Goal: Information Seeking & Learning: Find specific fact

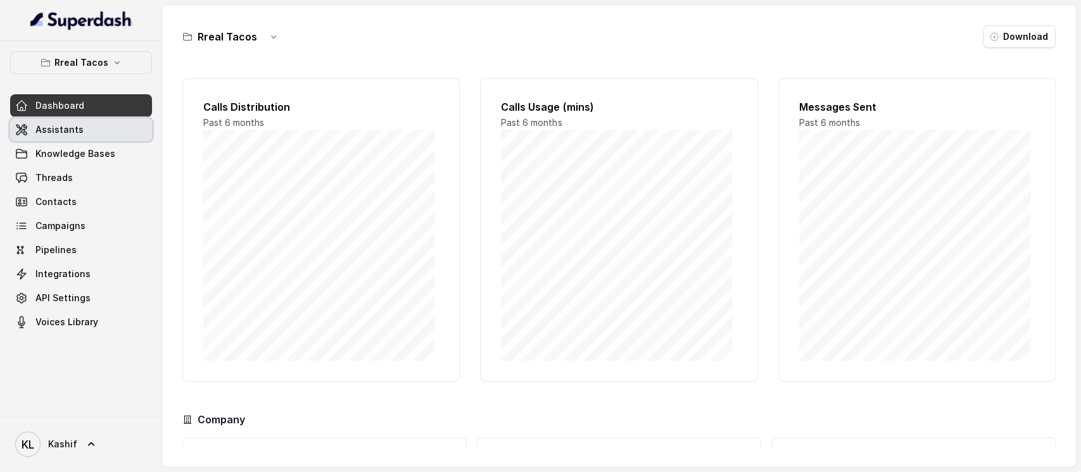
click at [72, 129] on span "Assistants" at bounding box center [59, 129] width 48 height 13
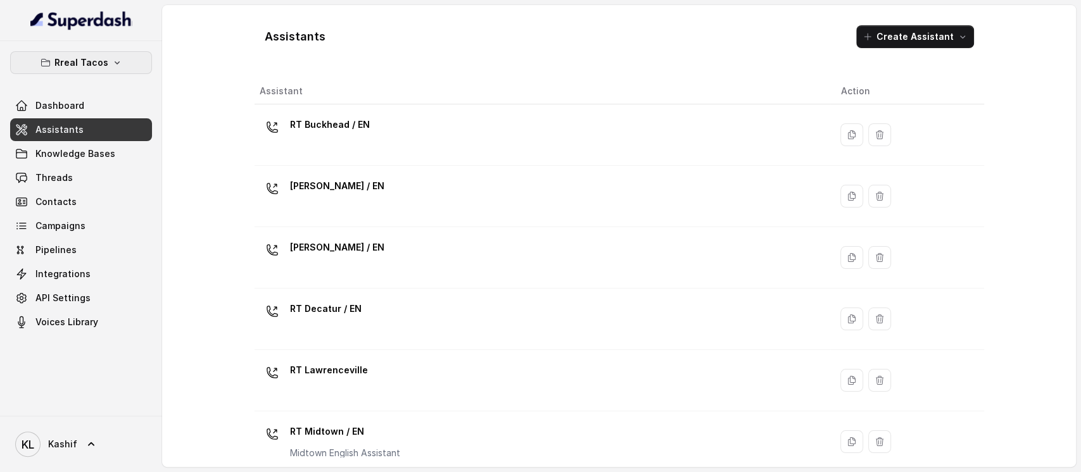
click at [115, 63] on icon "button" at bounding box center [117, 62] width 5 height 3
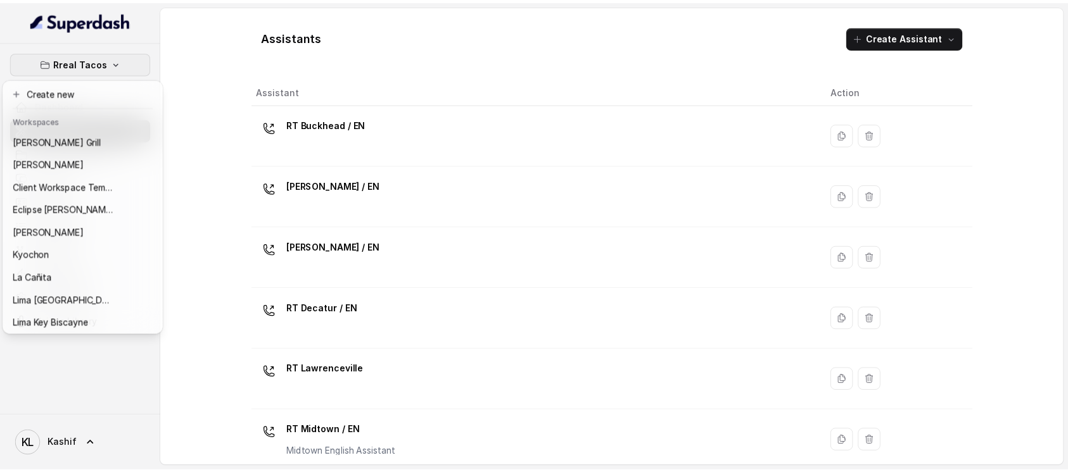
scroll to position [129, 0]
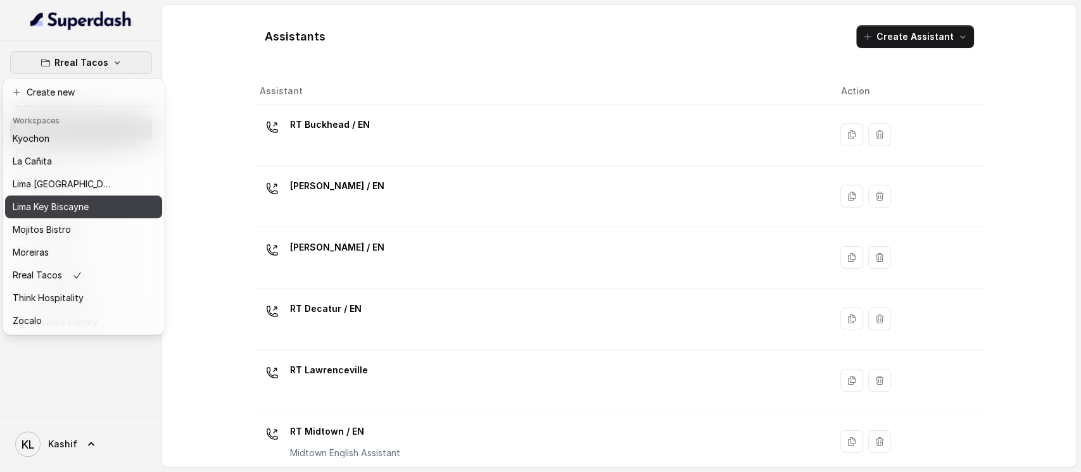
click at [105, 199] on div "Lima Key Biscayne" at bounding box center [63, 206] width 101 height 15
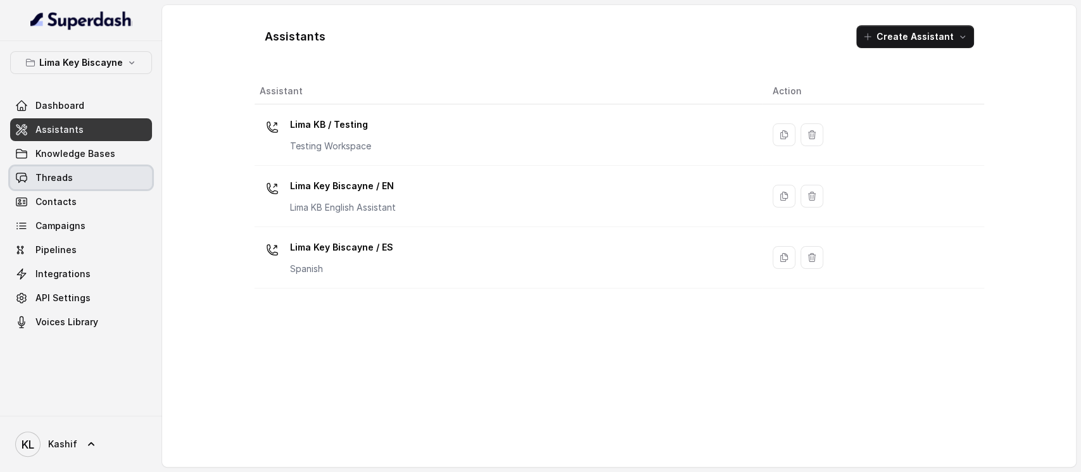
click at [91, 171] on link "Threads" at bounding box center [81, 178] width 142 height 23
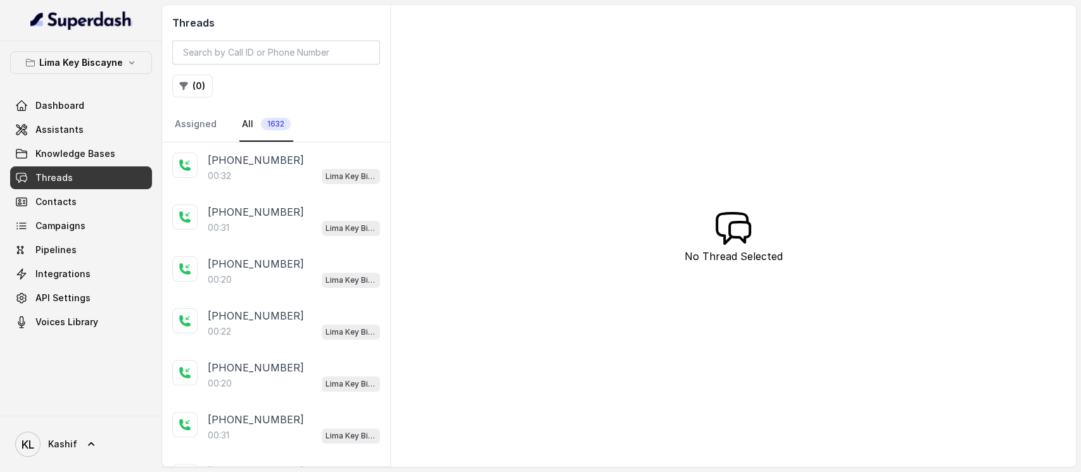
click at [298, 175] on div "00:32 Lima Key Biscayne / EN" at bounding box center [294, 176] width 172 height 16
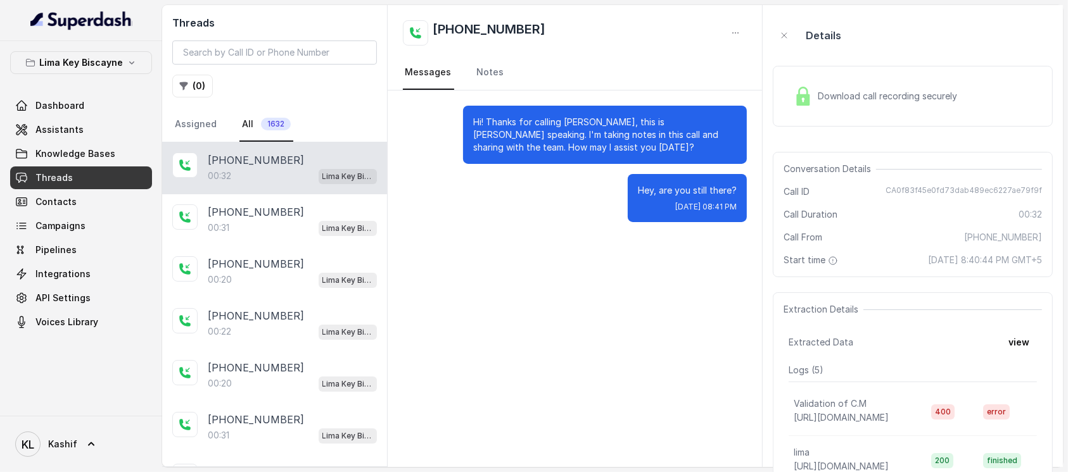
click at [810, 99] on span "Download call recording securely" at bounding box center [890, 96] width 144 height 13
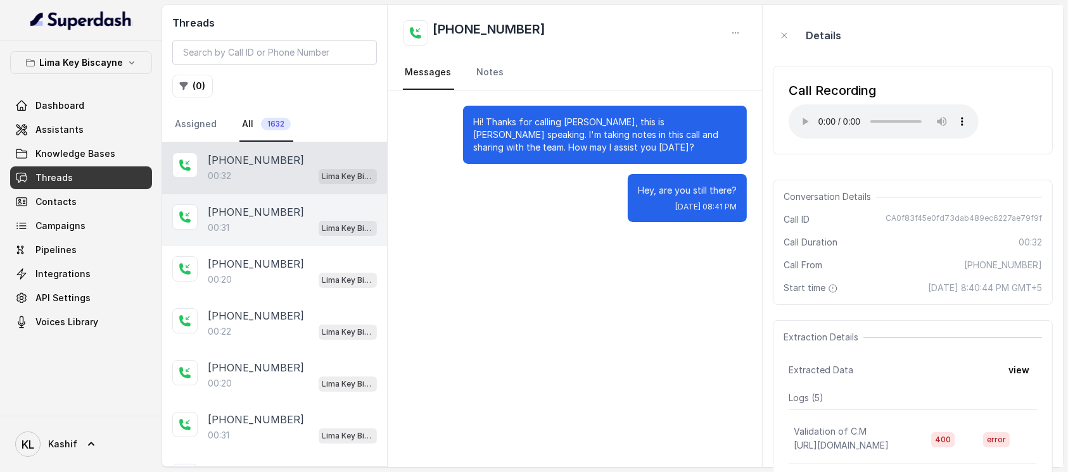
click at [295, 220] on div "00:31 Lima Key Biscayne / EN" at bounding box center [292, 228] width 169 height 16
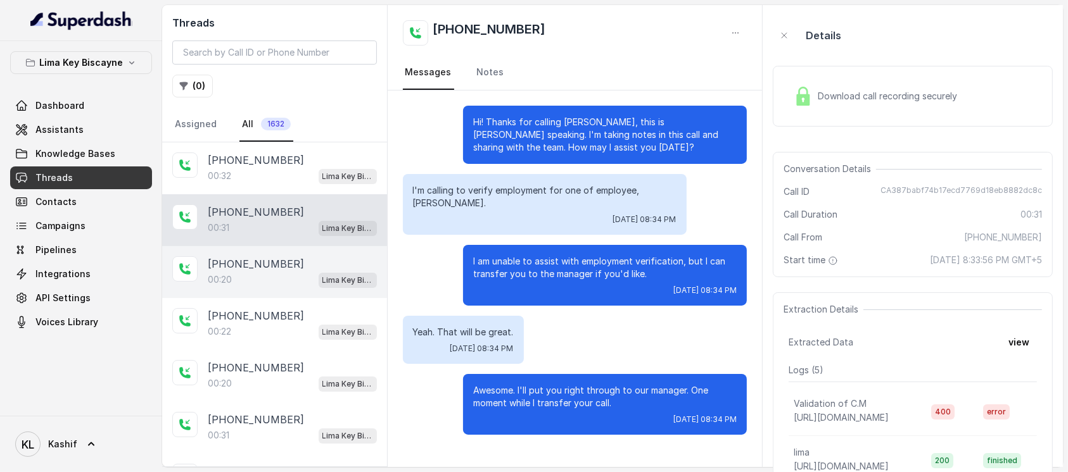
click at [260, 278] on div "00:20 Lima Key Biscayne / EN" at bounding box center [292, 280] width 169 height 16
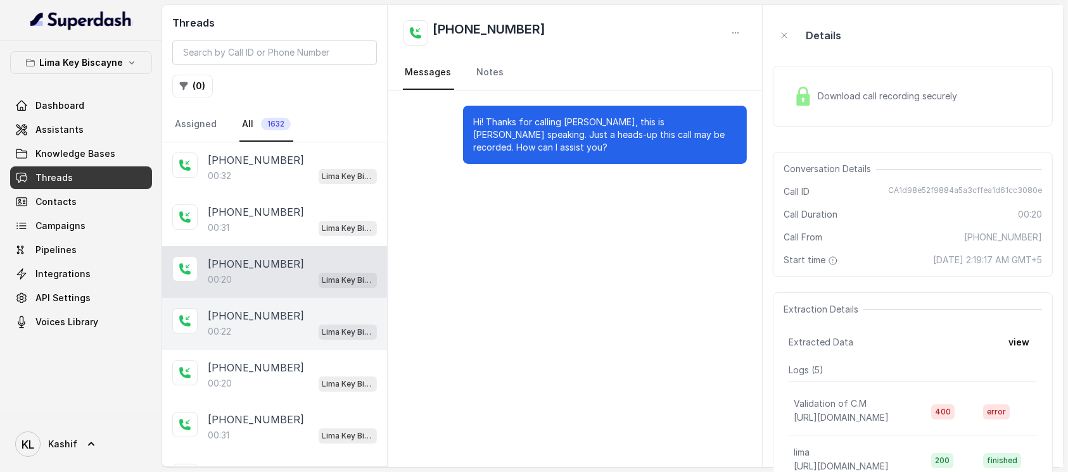
click at [242, 315] on p "[PHONE_NUMBER]" at bounding box center [256, 315] width 96 height 15
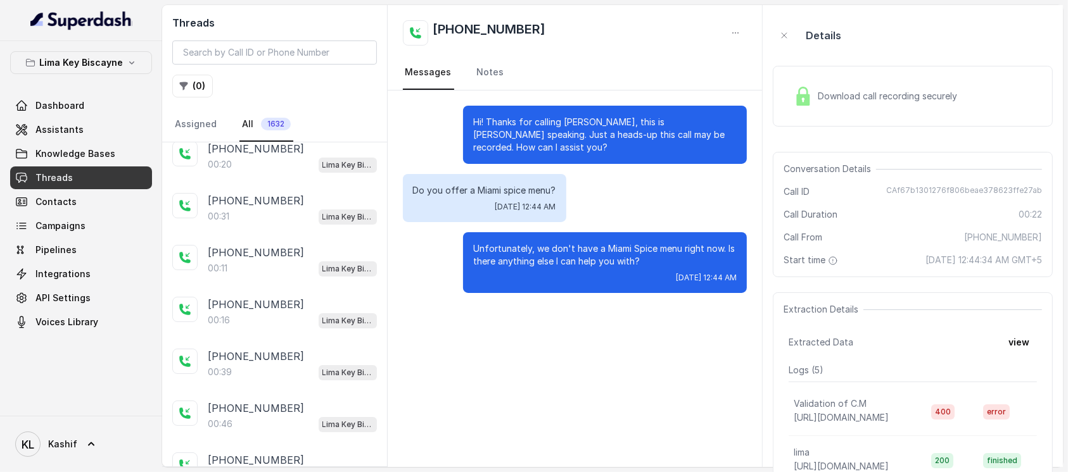
scroll to position [224, 0]
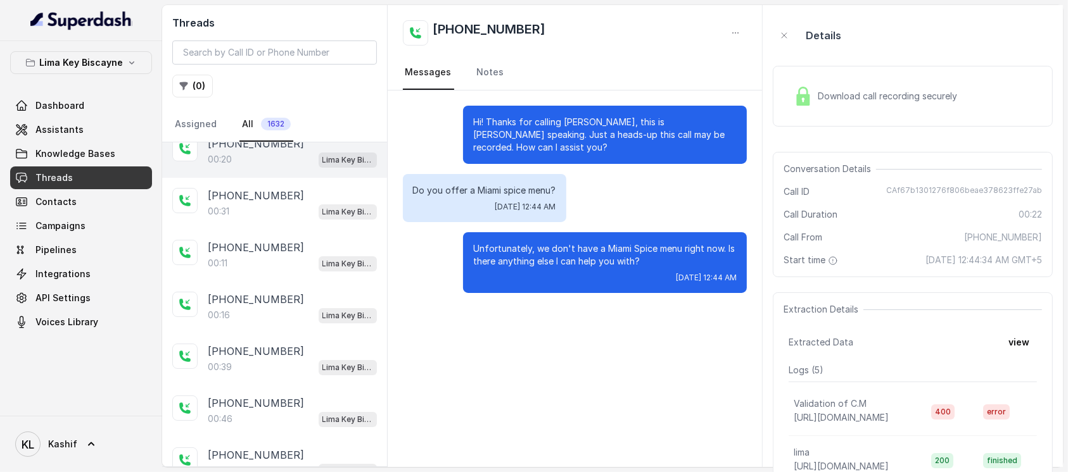
click at [282, 163] on div "[PHONE_NUMBER]:20 [GEOGRAPHIC_DATA] / EN" at bounding box center [274, 152] width 225 height 52
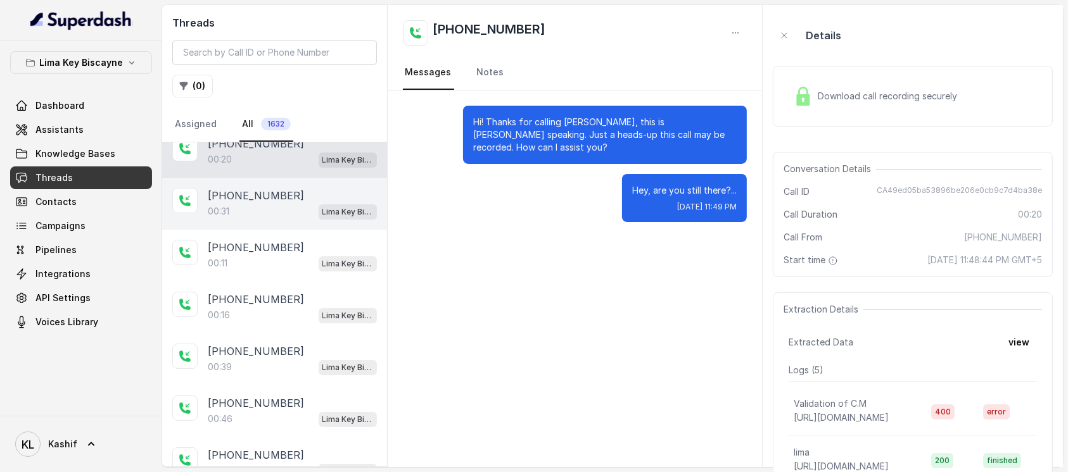
click at [259, 203] on div "00:31 Lima Key Biscayne / EN" at bounding box center [292, 211] width 169 height 16
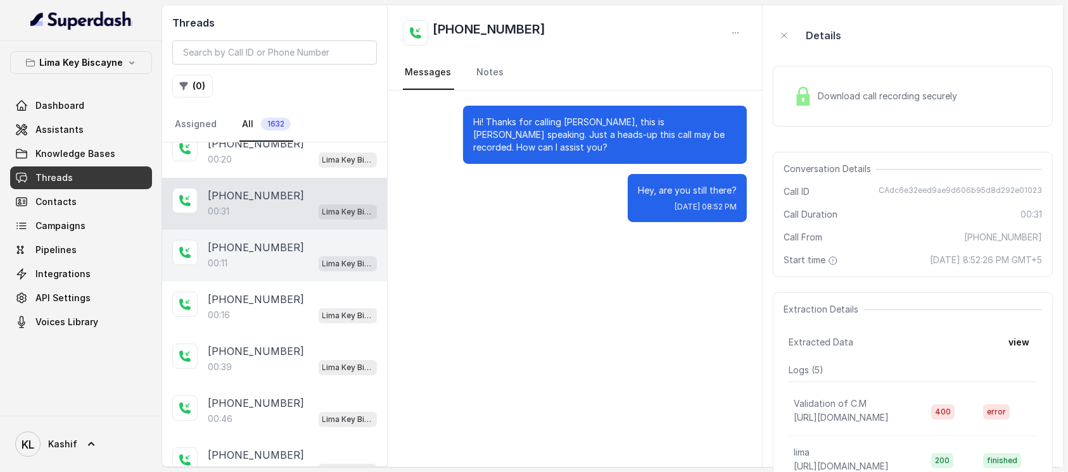
click at [250, 231] on div "[PHONE_NUMBER]:11 [GEOGRAPHIC_DATA] / EN" at bounding box center [274, 256] width 225 height 52
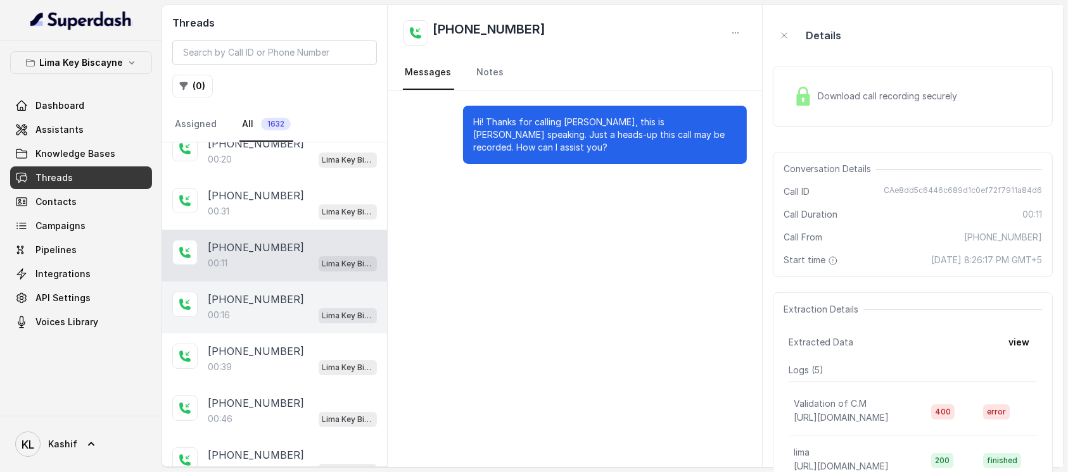
click at [237, 282] on div "[PHONE_NUMBER]:16 [GEOGRAPHIC_DATA] / EN" at bounding box center [274, 308] width 225 height 52
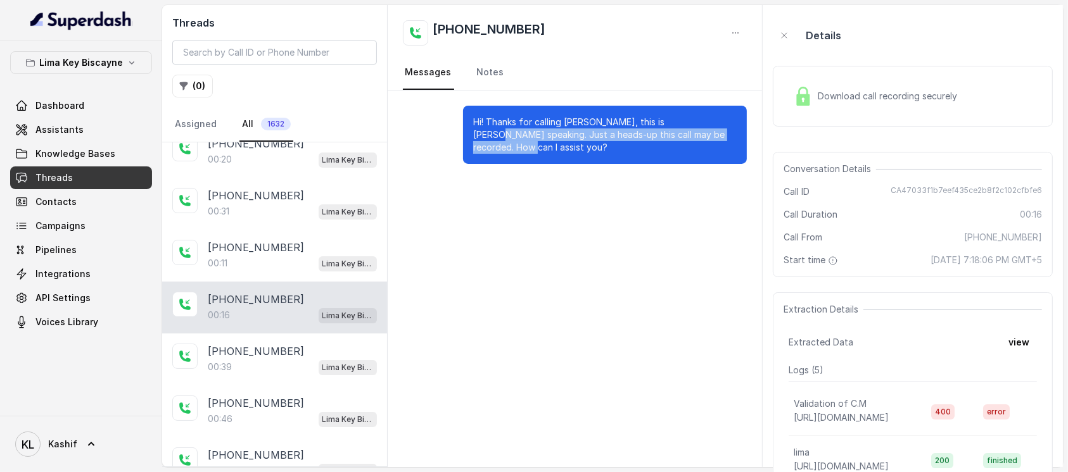
drag, startPoint x: 671, startPoint y: 123, endPoint x: 705, endPoint y: 137, distance: 36.7
click at [705, 137] on p "Hi! Thanks for calling [PERSON_NAME], this is [PERSON_NAME] speaking. Just a he…" at bounding box center [604, 135] width 263 height 38
click at [810, 83] on div "Download call recording securely" at bounding box center [875, 96] width 174 height 29
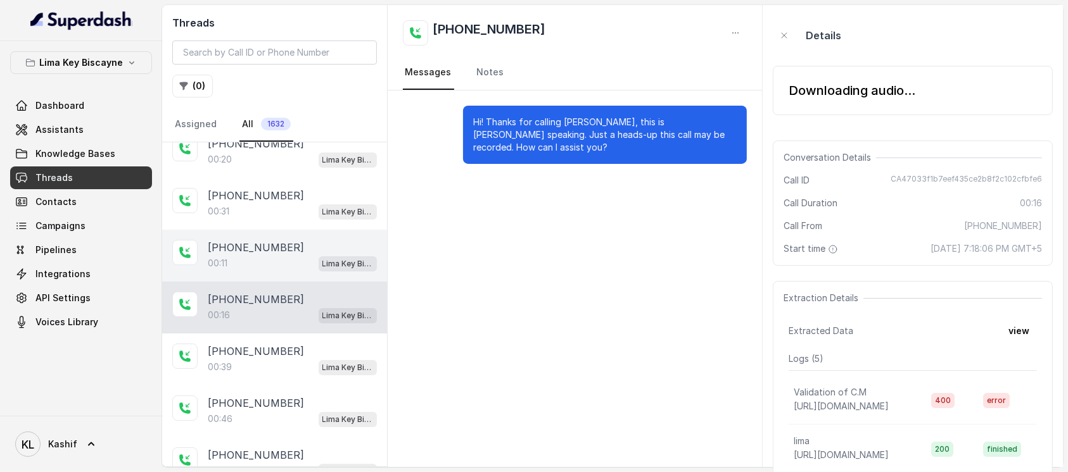
click at [263, 248] on p "[PHONE_NUMBER]" at bounding box center [256, 247] width 96 height 15
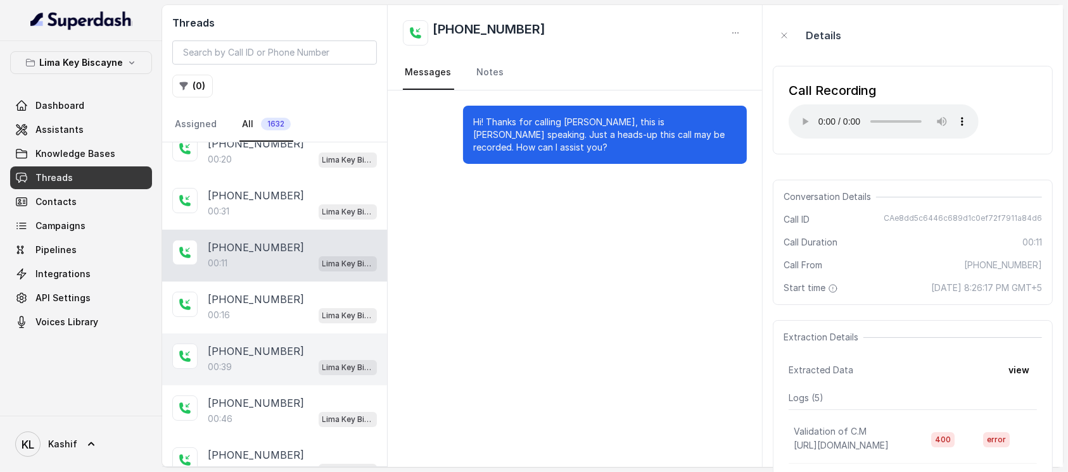
click at [251, 344] on p "[PHONE_NUMBER]" at bounding box center [256, 351] width 96 height 15
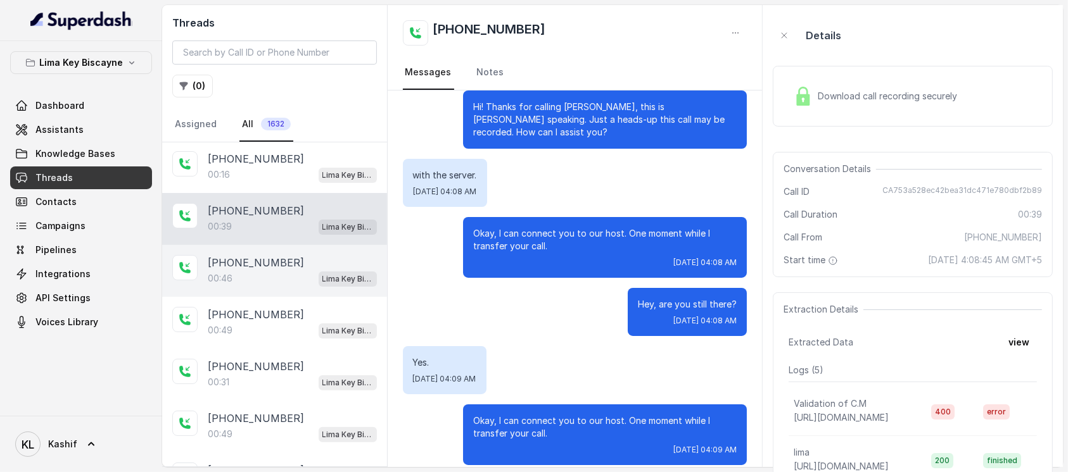
scroll to position [370, 0]
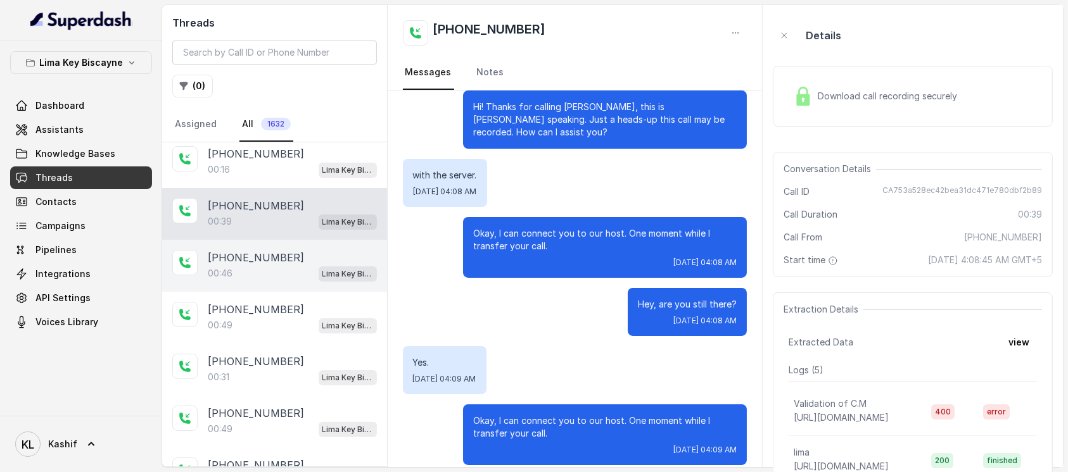
click at [275, 265] on div "00:46 Lima Key Biscayne / EN" at bounding box center [292, 273] width 169 height 16
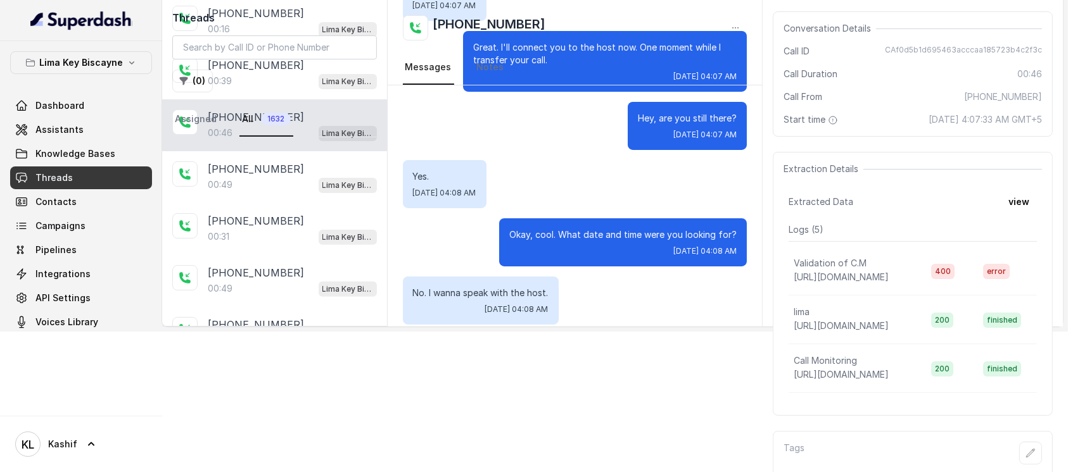
scroll to position [139, 0]
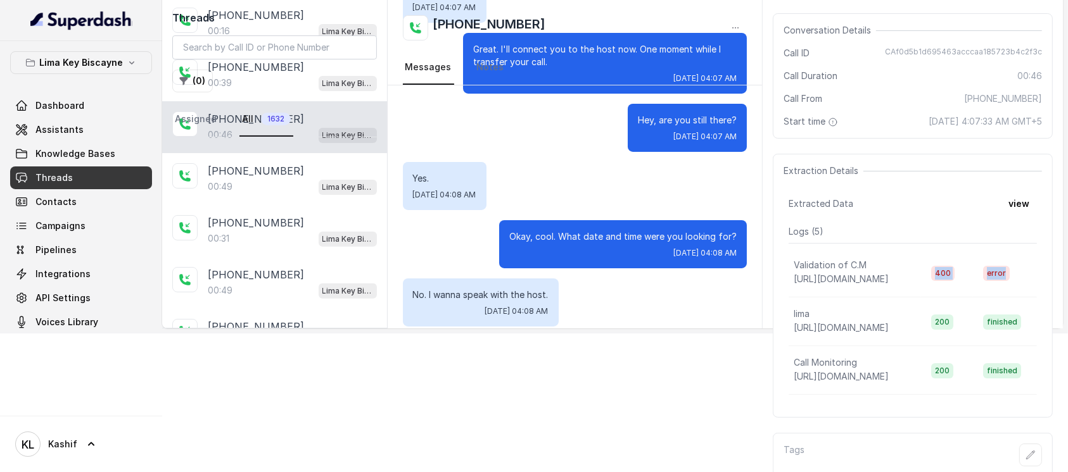
drag, startPoint x: 945, startPoint y: 270, endPoint x: 1012, endPoint y: 265, distance: 67.3
click at [810, 265] on tr "Validation of C.M [URL][DOMAIN_NAME] 400 error" at bounding box center [912, 273] width 248 height 49
drag, startPoint x: 790, startPoint y: 265, endPoint x: 1020, endPoint y: 272, distance: 230.0
click at [810, 272] on tr "Validation of C.M [URL][DOMAIN_NAME] 400 error" at bounding box center [912, 273] width 248 height 49
click at [810, 281] on td "400" at bounding box center [947, 273] width 53 height 49
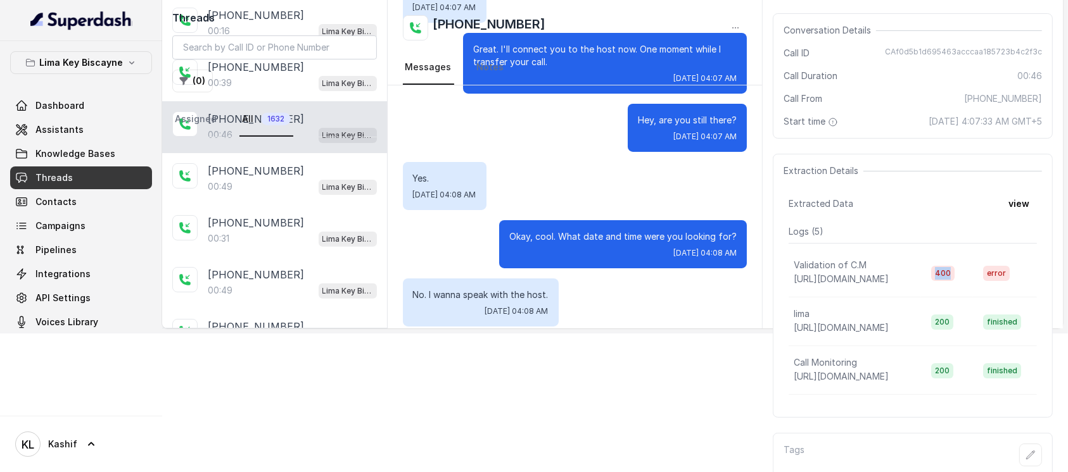
drag, startPoint x: 943, startPoint y: 274, endPoint x: 958, endPoint y: 273, distance: 15.2
click at [810, 273] on span "400" at bounding box center [942, 273] width 23 height 15
drag, startPoint x: 985, startPoint y: 272, endPoint x: 1004, endPoint y: 273, distance: 18.4
click at [810, 273] on span "error" at bounding box center [996, 273] width 27 height 15
click at [810, 218] on div "Extraction Details Extracted Data view Logs ( 5 ) Validation of C.M [URL][DOMAI…" at bounding box center [913, 286] width 280 height 264
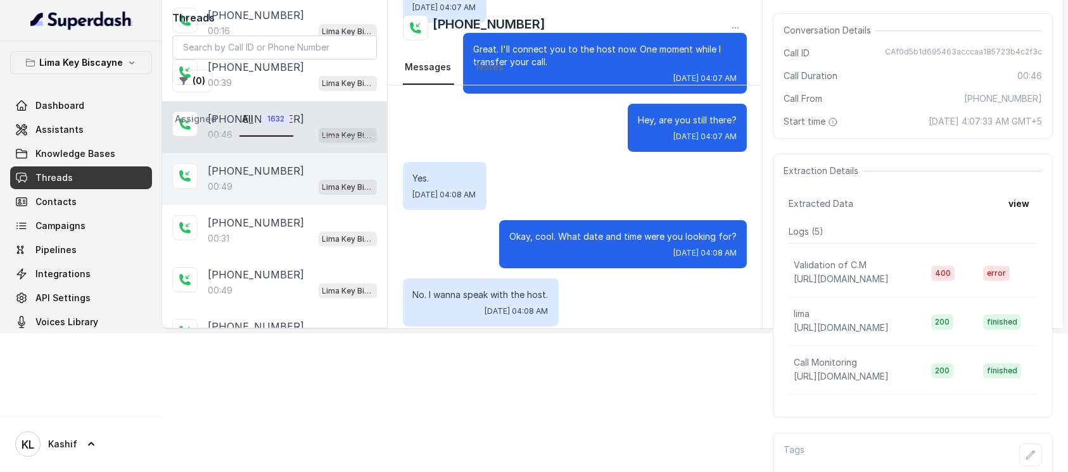
click at [269, 163] on p "[PHONE_NUMBER]" at bounding box center [256, 170] width 96 height 15
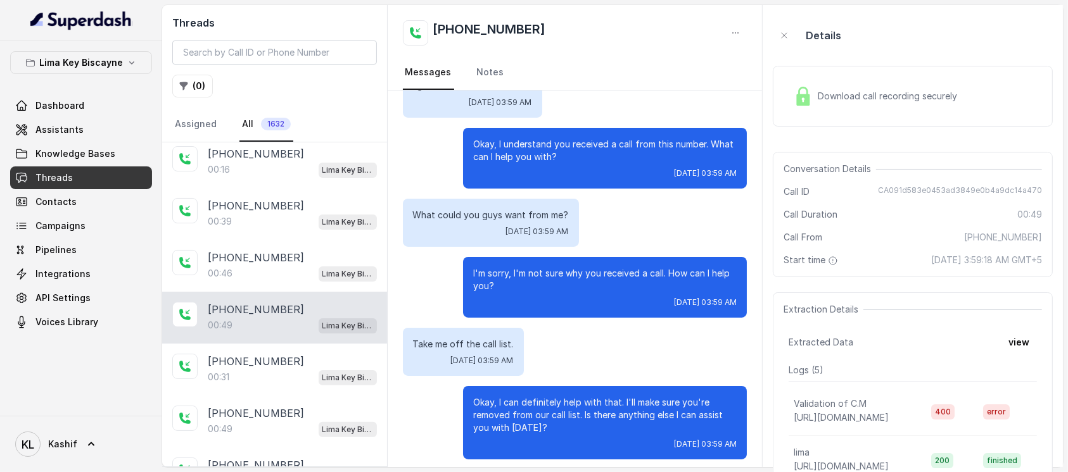
scroll to position [307, 0]
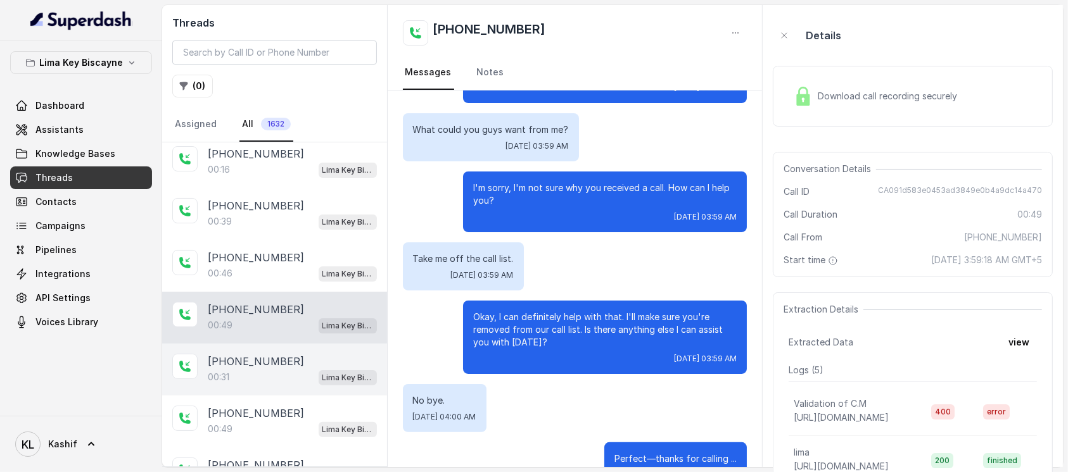
click at [244, 344] on div "[PHONE_NUMBER]:31 [GEOGRAPHIC_DATA] / EN" at bounding box center [274, 370] width 225 height 52
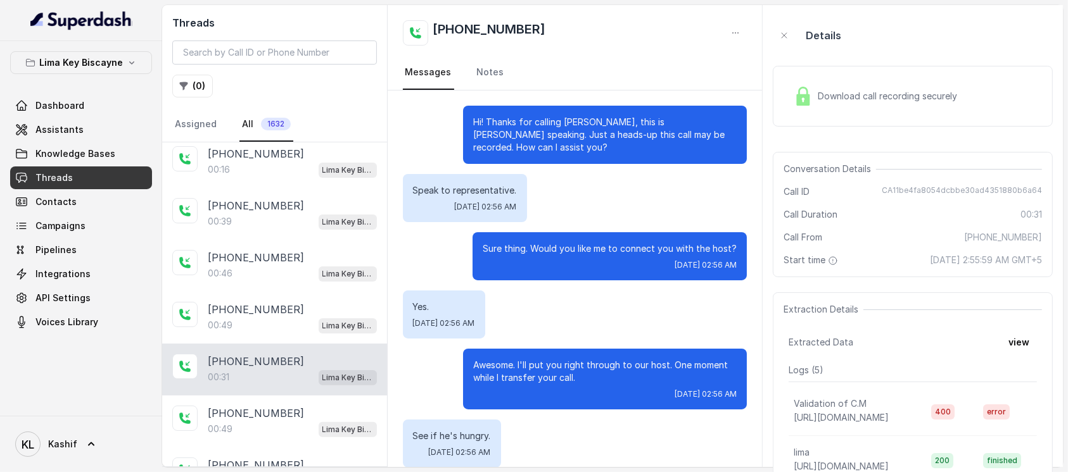
scroll to position [119, 0]
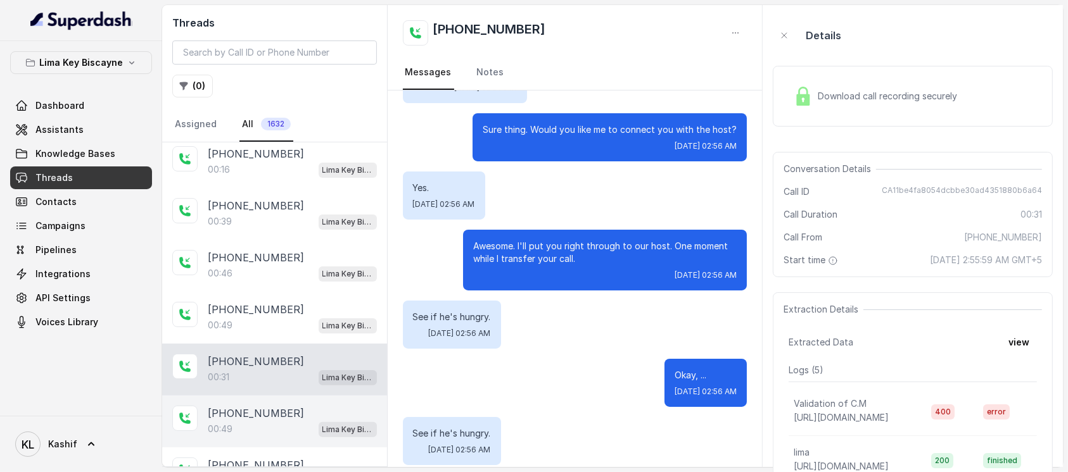
click at [248, 353] on p "[PHONE_NUMBER]" at bounding box center [256, 413] width 96 height 15
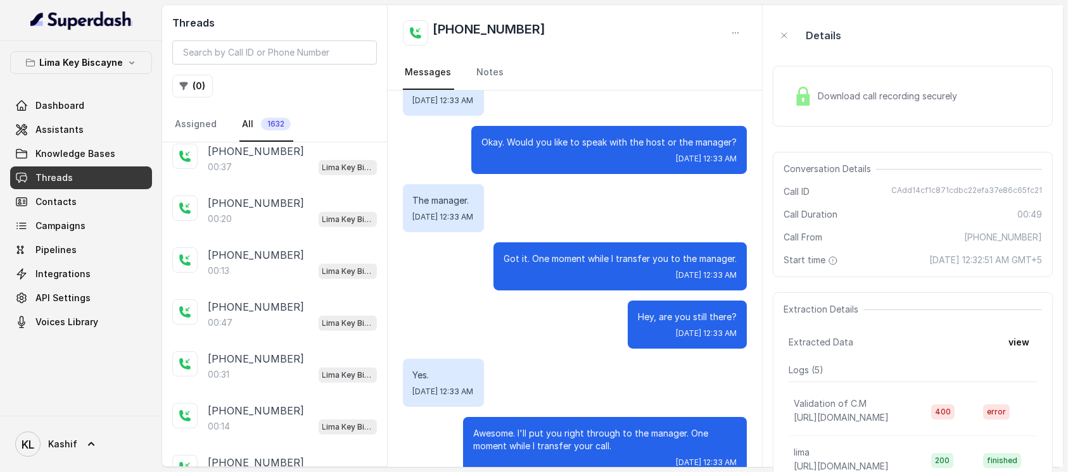
scroll to position [679, 0]
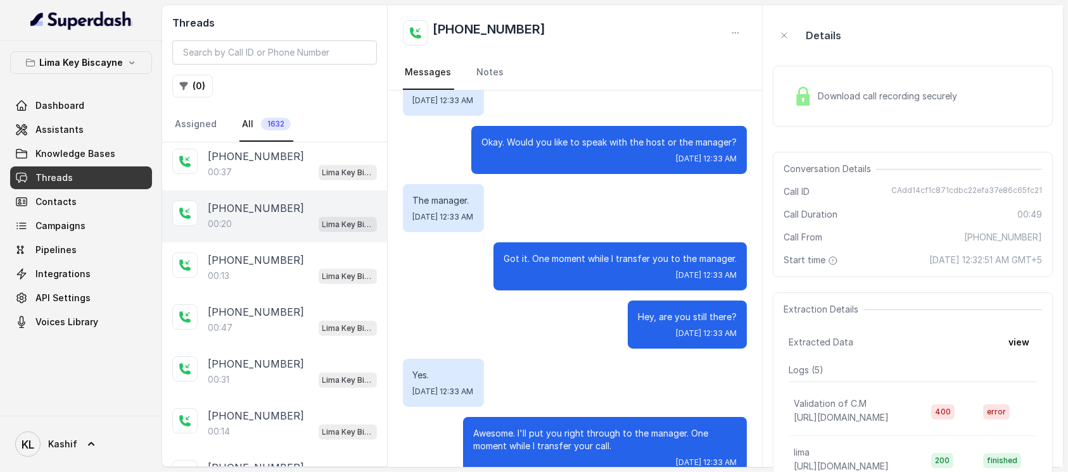
click at [266, 202] on p "[PHONE_NUMBER]" at bounding box center [256, 208] width 96 height 15
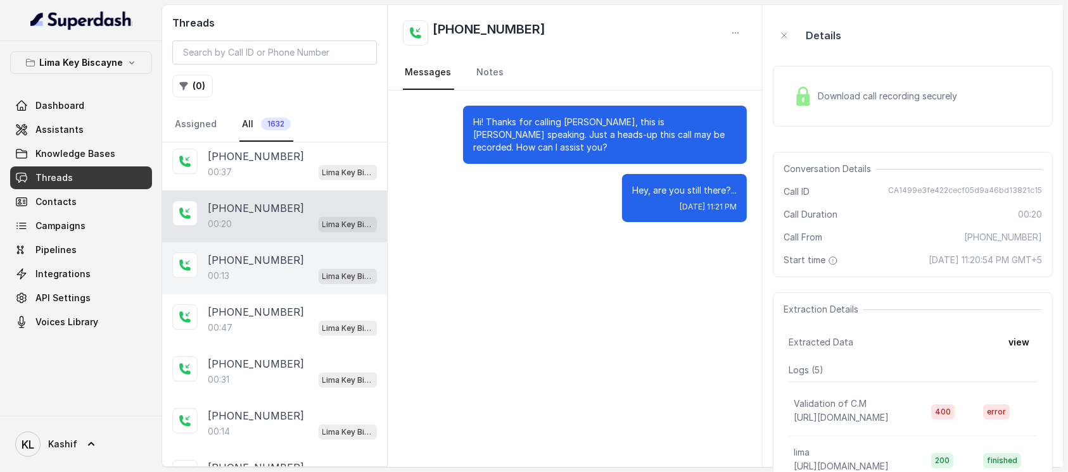
click at [261, 253] on p "[PHONE_NUMBER]" at bounding box center [256, 260] width 96 height 15
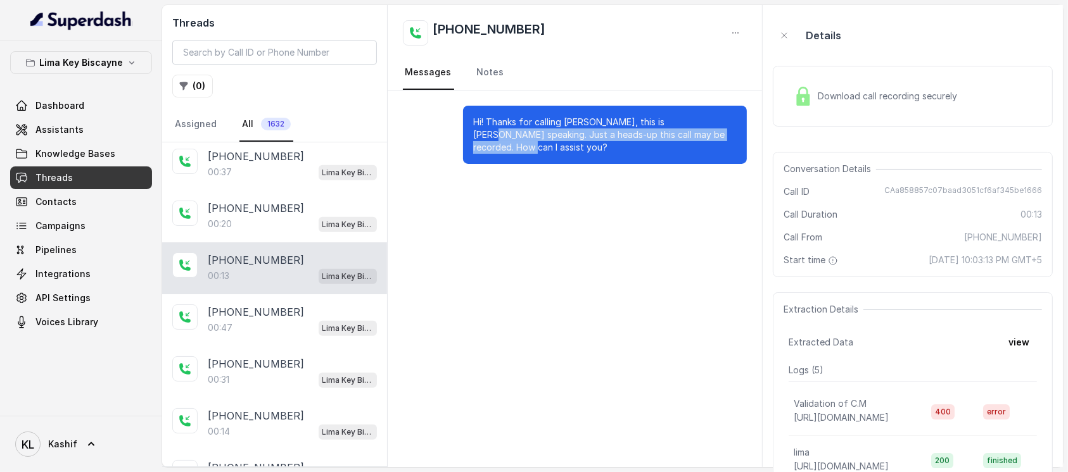
drag, startPoint x: 667, startPoint y: 126, endPoint x: 747, endPoint y: 148, distance: 82.8
click at [747, 148] on div "Hi! Thanks for calling [PERSON_NAME], this is [PERSON_NAME] speaking. Just a he…" at bounding box center [575, 135] width 375 height 89
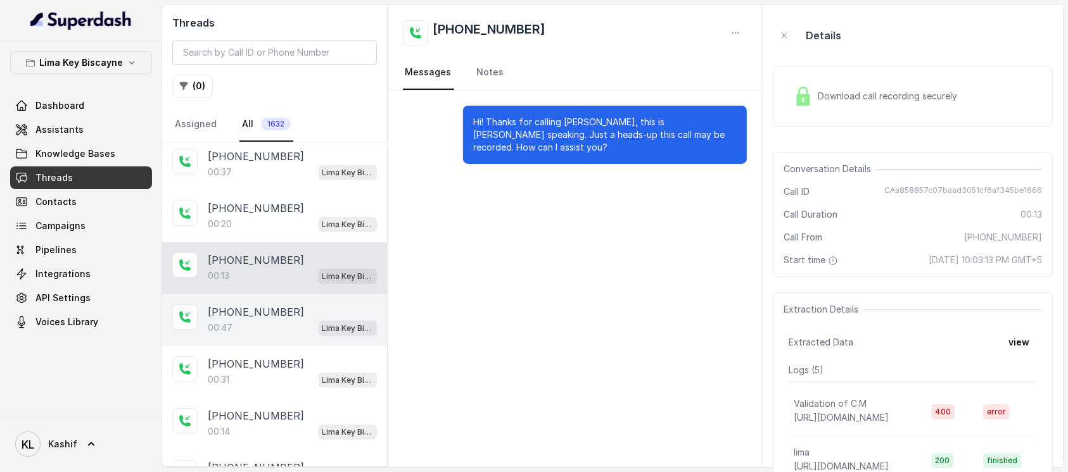
click at [279, 320] on div "00:47 Lima Key Biscayne / EN" at bounding box center [292, 328] width 169 height 16
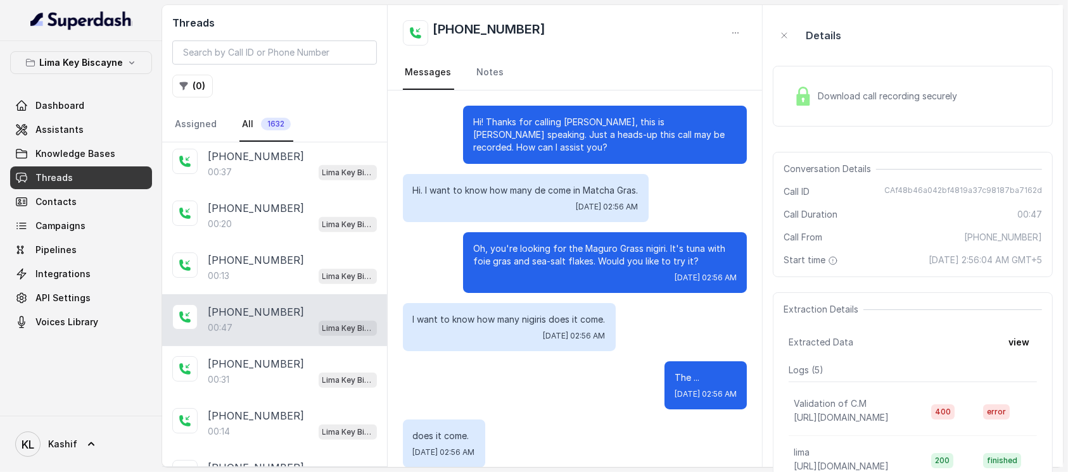
scroll to position [190, 0]
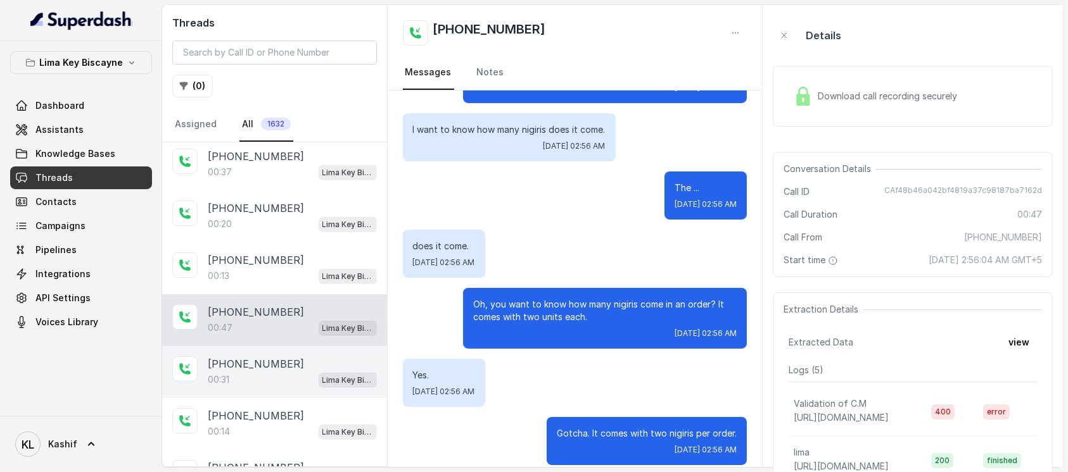
click at [274, 353] on div "[PHONE_NUMBER]:31 [GEOGRAPHIC_DATA] / EN" at bounding box center [274, 372] width 225 height 52
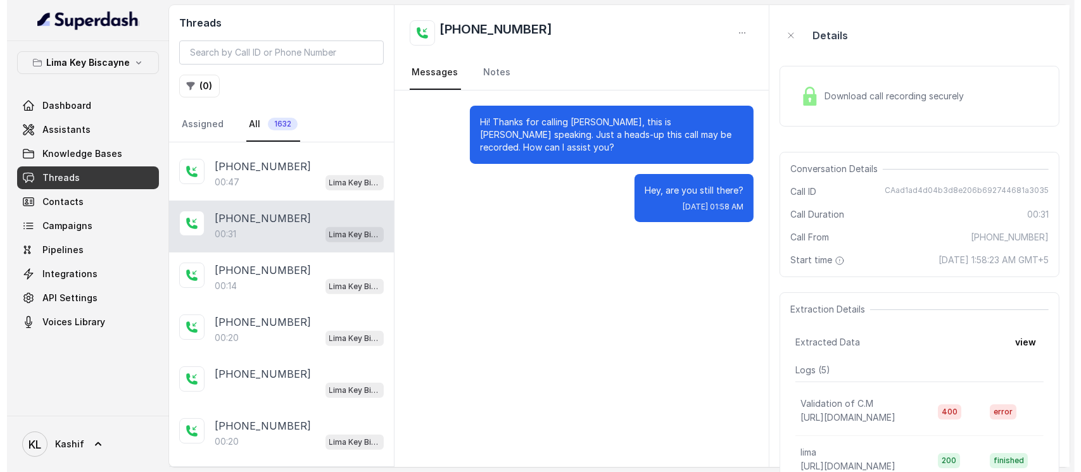
scroll to position [819, 0]
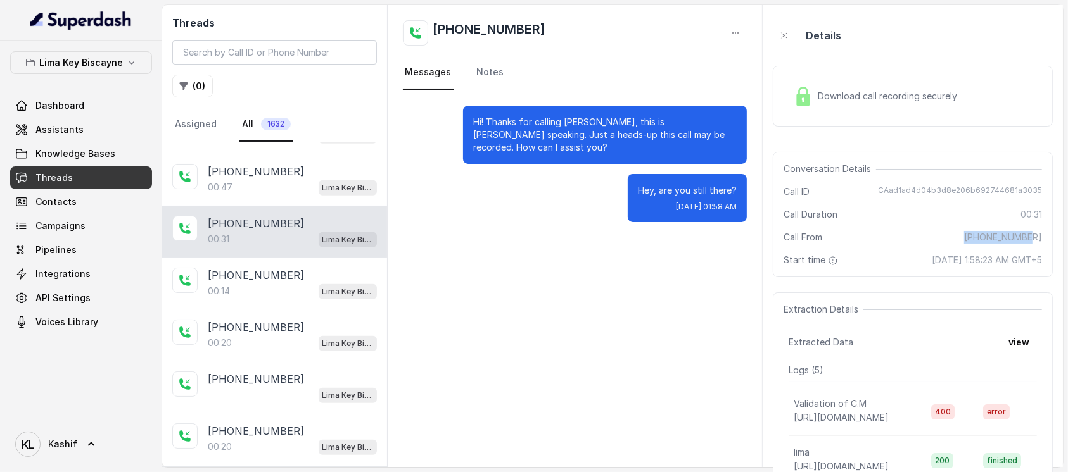
drag, startPoint x: 983, startPoint y: 234, endPoint x: 1067, endPoint y: 236, distance: 84.2
click at [810, 236] on main "Threads ( 0 ) Assigned All 1632 [PHONE_NUMBER]:32 [GEOGRAPHIC_DATA] / EN [PHONE…" at bounding box center [534, 236] width 1068 height 472
copy span "[PHONE_NUMBER]"
click at [339, 48] on input "search" at bounding box center [274, 53] width 205 height 24
paste input "[PHONE_NUMBER]"
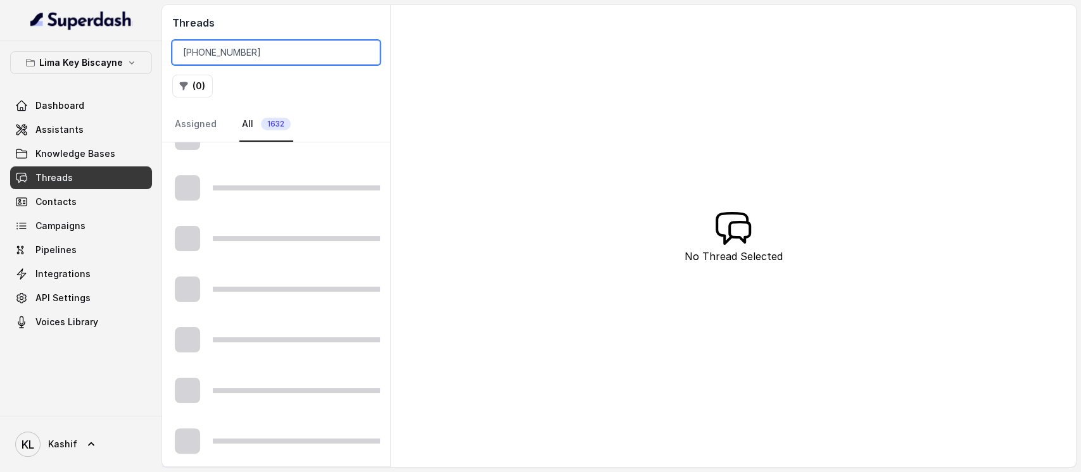
scroll to position [688, 0]
click at [186, 54] on input "[PHONE_NUMBER]" at bounding box center [276, 53] width 208 height 24
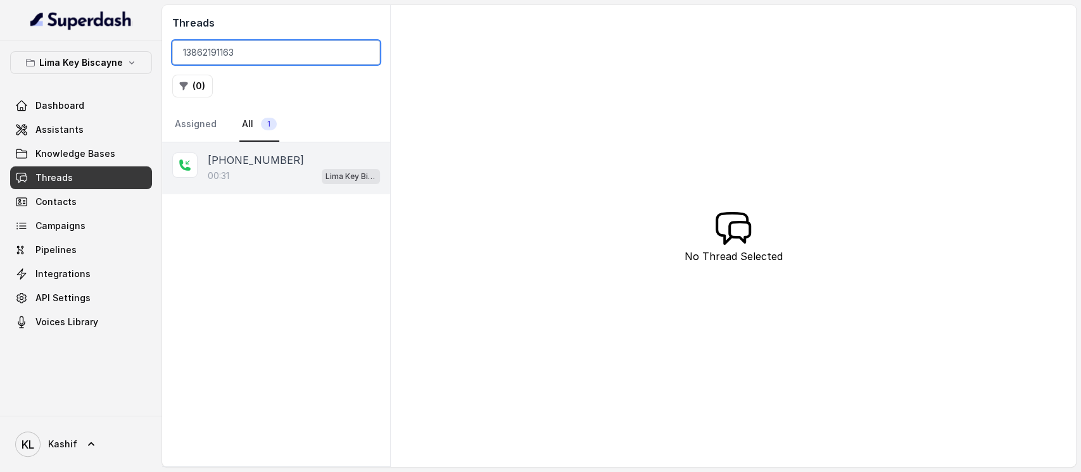
type input "13862191163"
click at [279, 168] on div "00:31 Lima Key Biscayne / EN" at bounding box center [294, 176] width 172 height 16
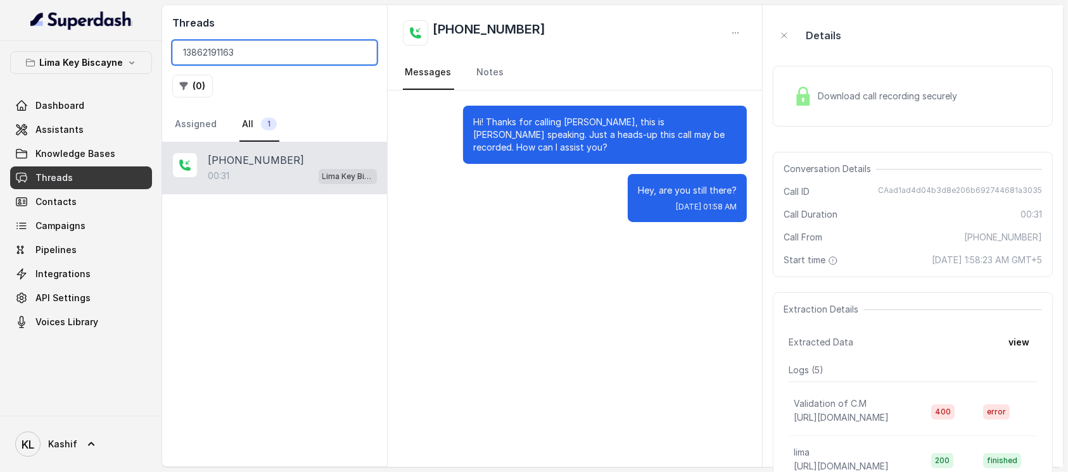
drag, startPoint x: 244, startPoint y: 48, endPoint x: 180, endPoint y: 51, distance: 64.0
click at [180, 51] on input "13862191163" at bounding box center [274, 53] width 205 height 24
click at [362, 53] on input "13862191163" at bounding box center [274, 53] width 205 height 24
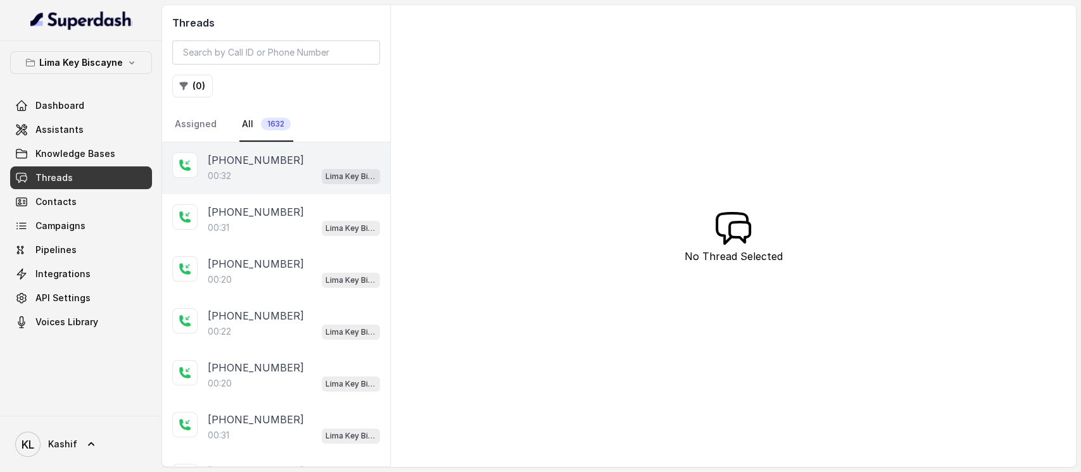
click at [287, 187] on div "[PHONE_NUMBER]:32 [GEOGRAPHIC_DATA] / EN" at bounding box center [276, 168] width 228 height 52
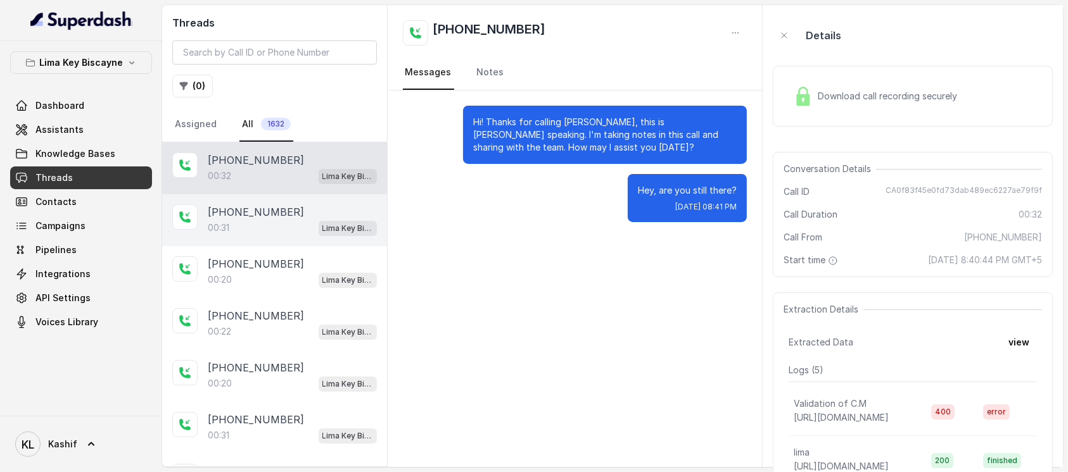
click at [254, 224] on div "00:31 Lima Key Biscayne / EN" at bounding box center [292, 228] width 169 height 16
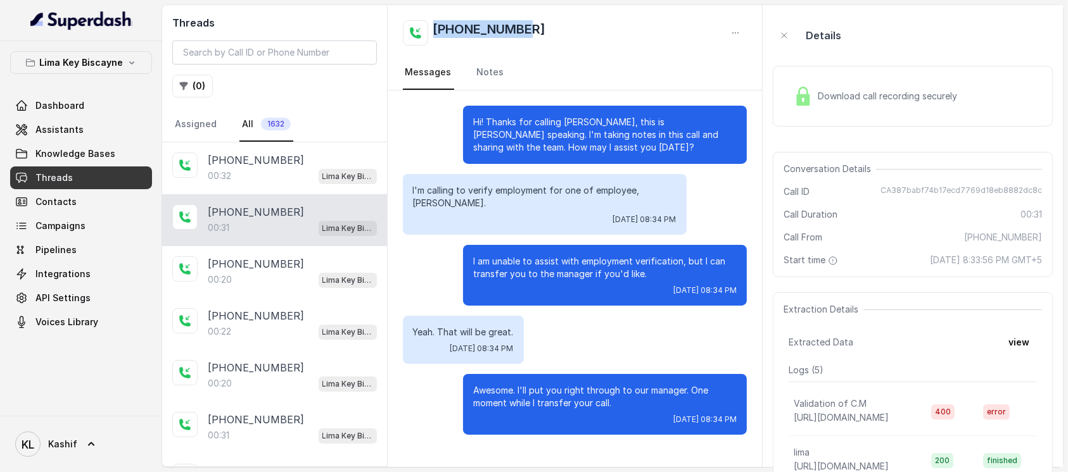
drag, startPoint x: 433, startPoint y: 29, endPoint x: 529, endPoint y: 27, distance: 96.3
click at [529, 27] on div "[PHONE_NUMBER]" at bounding box center [575, 32] width 345 height 25
copy h2 "[PHONE_NUMBER]"
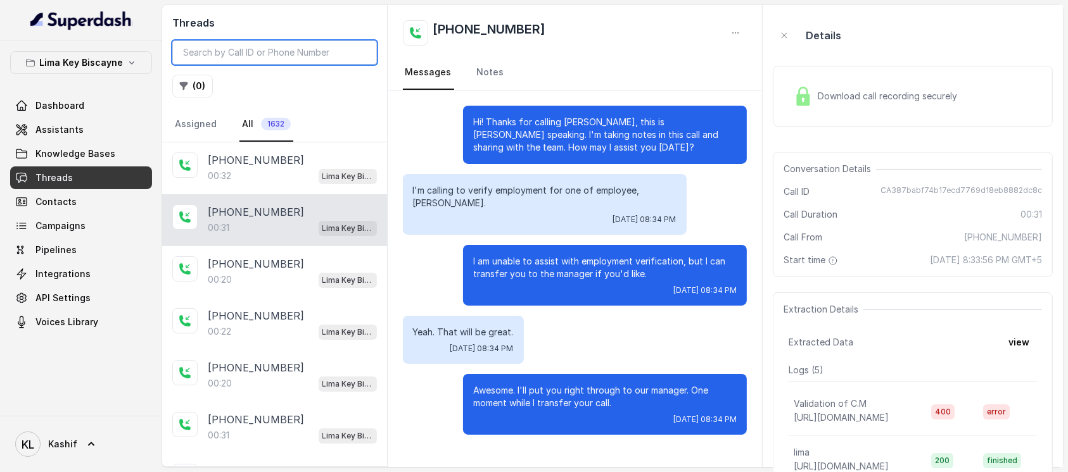
click at [304, 63] on input "search" at bounding box center [274, 53] width 205 height 24
paste input "[PHONE_NUMBER]"
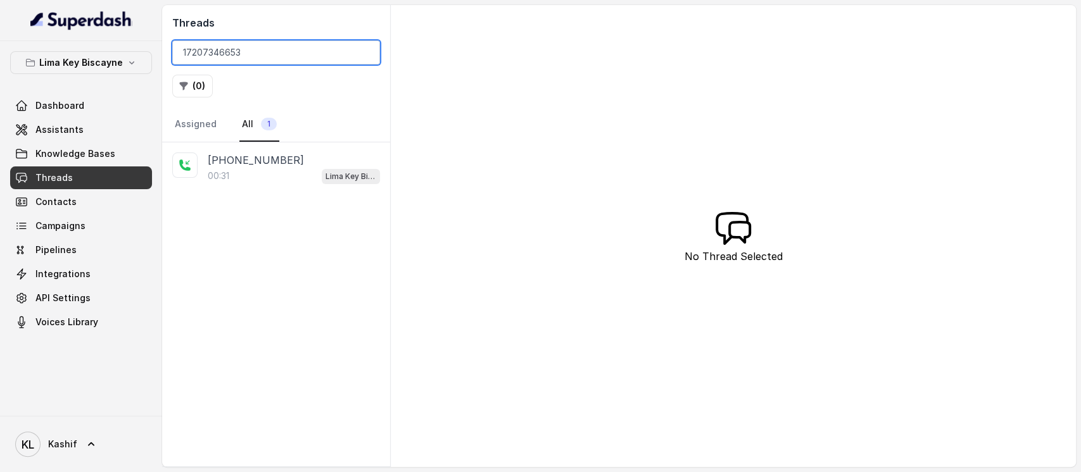
drag, startPoint x: 181, startPoint y: 53, endPoint x: 248, endPoint y: 58, distance: 66.6
click at [248, 58] on input "17207346653" at bounding box center [276, 53] width 208 height 24
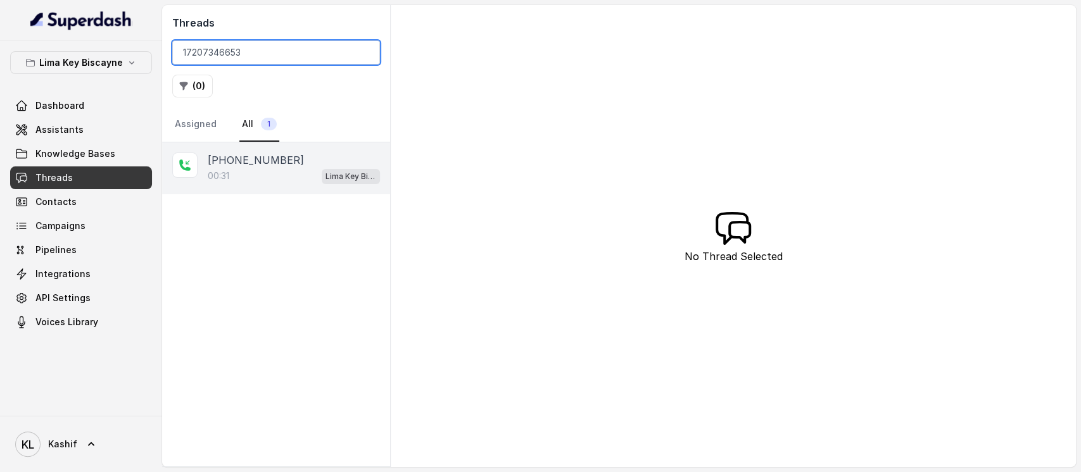
type input "17207346653"
click at [270, 146] on div "[PHONE_NUMBER]:31 [GEOGRAPHIC_DATA] / EN" at bounding box center [276, 168] width 228 height 52
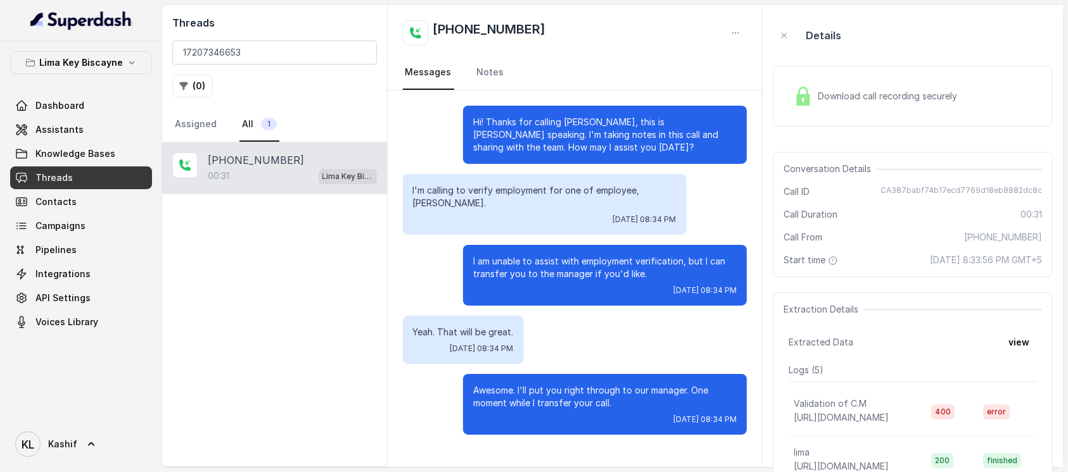
drag, startPoint x: 611, startPoint y: 195, endPoint x: 655, endPoint y: 191, distance: 43.9
click at [655, 191] on div "I'm calling to verify employment for one of employee, [PERSON_NAME]. [DATE] 08:…" at bounding box center [545, 204] width 284 height 61
click at [810, 260] on span "[DATE] 8:33:56 PM GMT+5" at bounding box center [986, 260] width 112 height 13
click at [330, 42] on input "17207346653" at bounding box center [274, 53] width 205 height 24
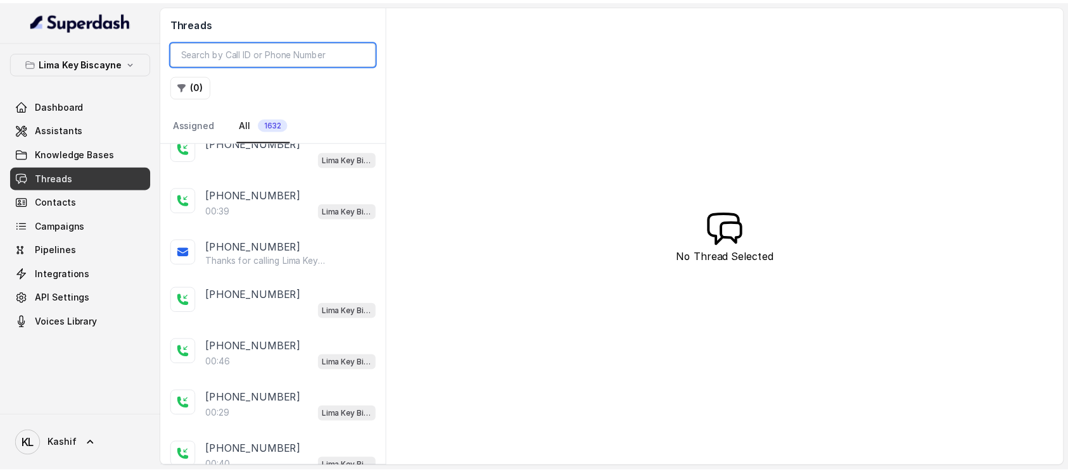
scroll to position [1454, 0]
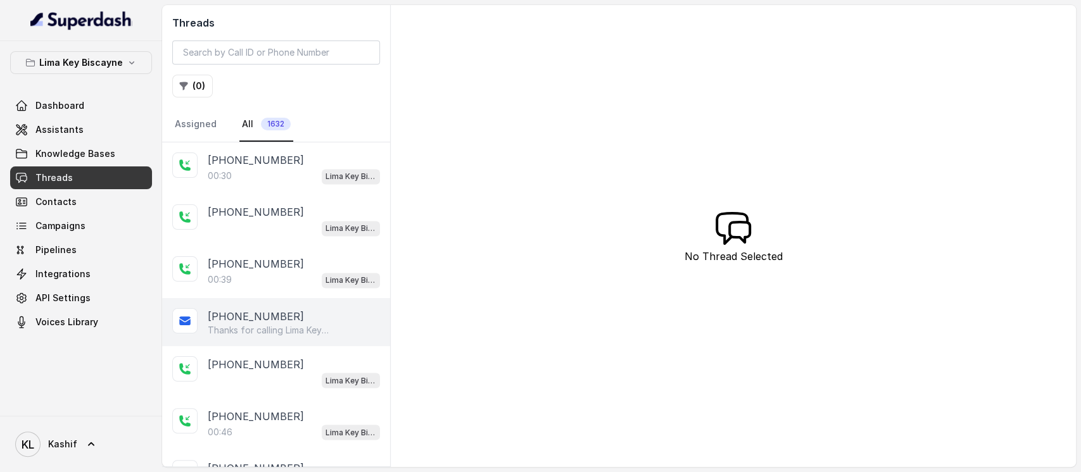
click at [338, 324] on div "Thanks for calling Lima Key Biscayne! Want to make a reservation? [URL][DOMAIN_…" at bounding box center [294, 330] width 172 height 13
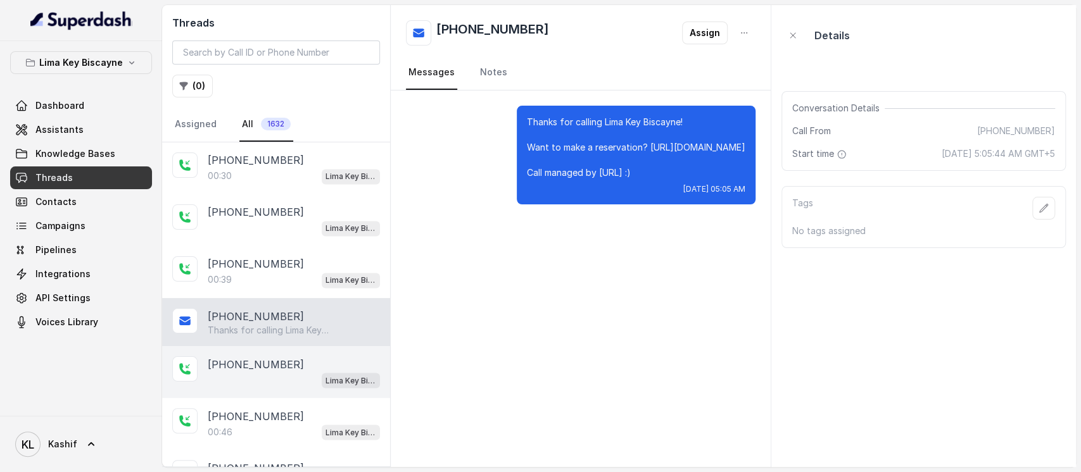
click at [266, 353] on p "[PHONE_NUMBER]" at bounding box center [256, 364] width 96 height 15
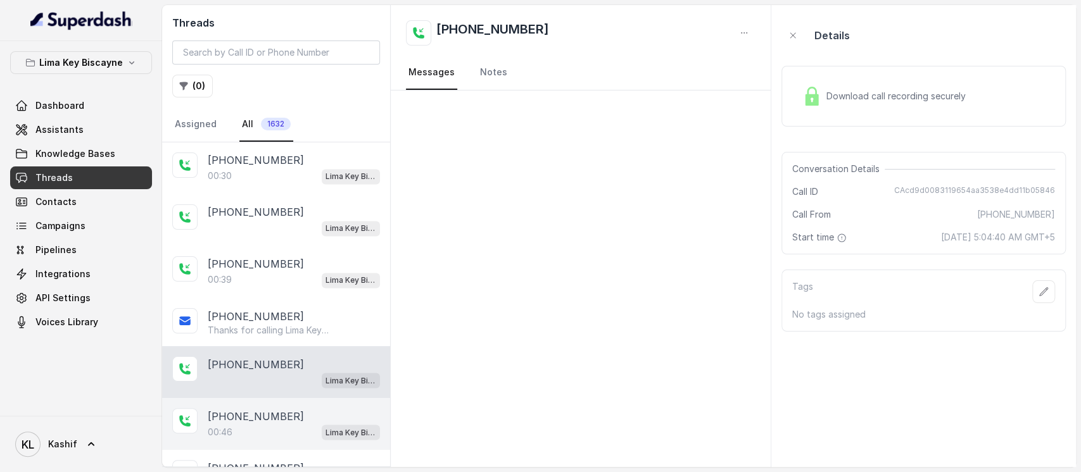
click at [282, 353] on div "[PHONE_NUMBER]" at bounding box center [294, 415] width 172 height 15
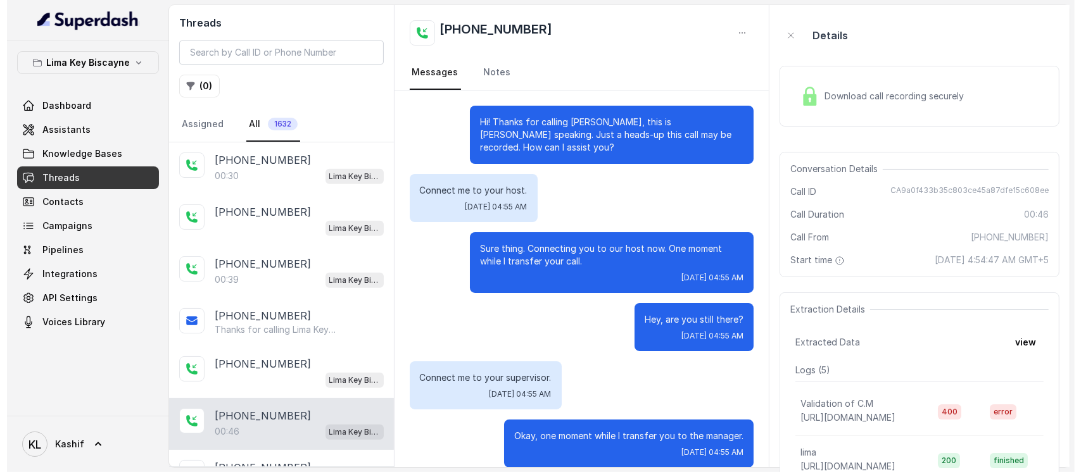
scroll to position [3, 0]
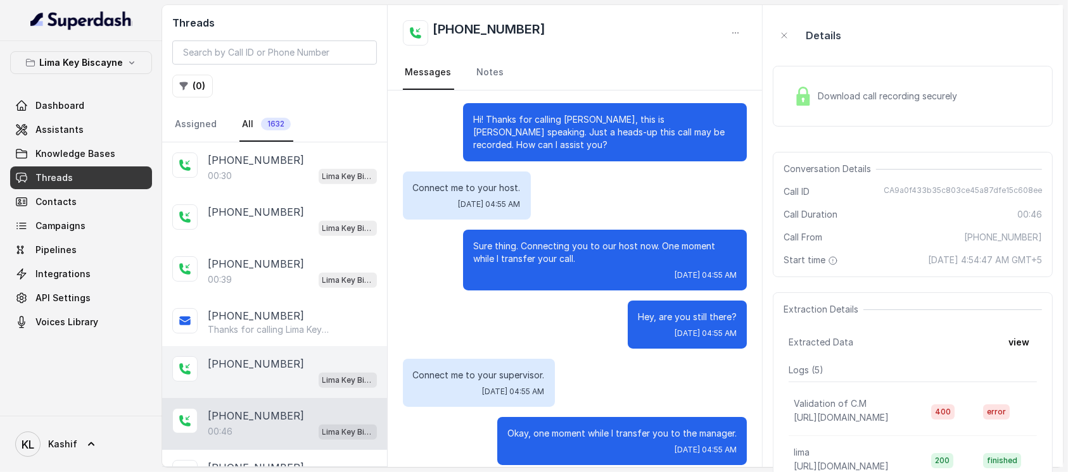
click at [241, 346] on div "[PHONE_NUMBER] [GEOGRAPHIC_DATA] / EN" at bounding box center [274, 372] width 225 height 52
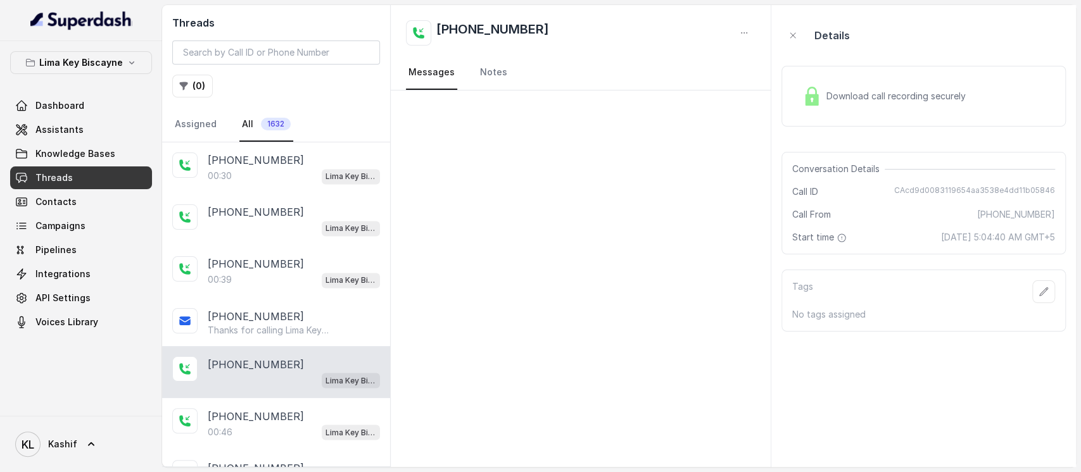
click at [810, 87] on div "Download call recording securely" at bounding box center [884, 96] width 174 height 29
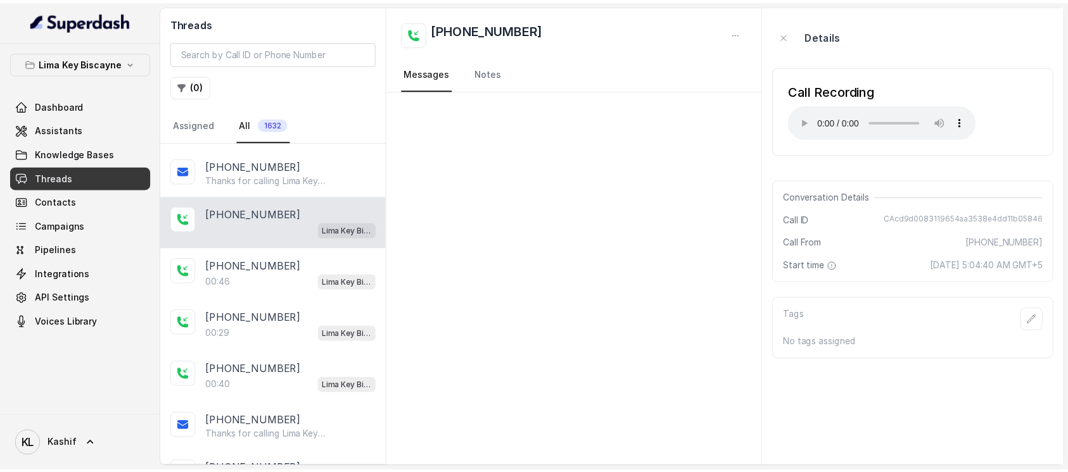
scroll to position [1575, 0]
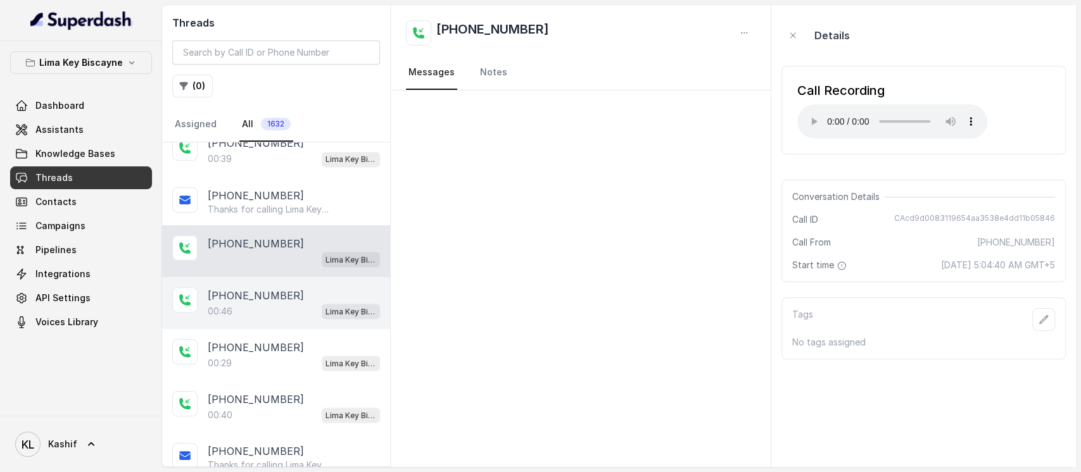
click at [251, 303] on div "00:46 Lima Key Biscayne / EN" at bounding box center [294, 311] width 172 height 16
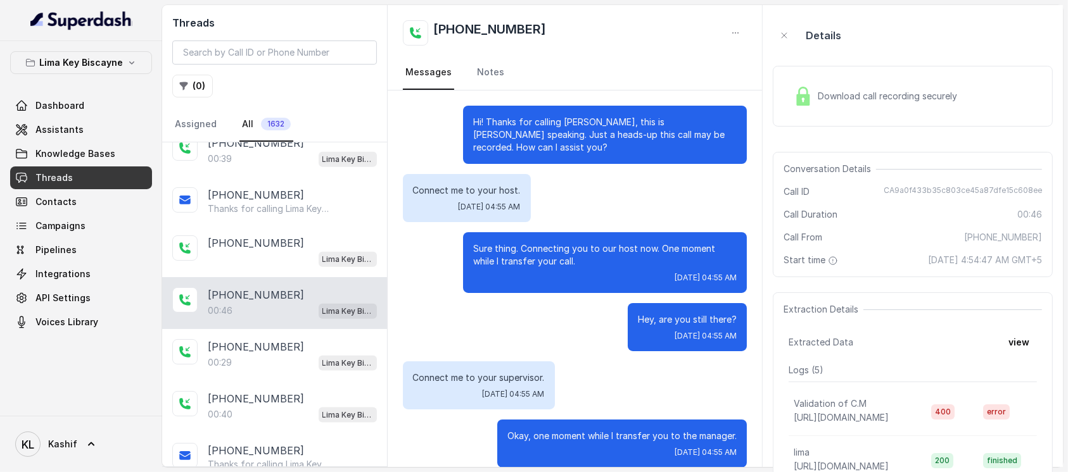
scroll to position [3, 0]
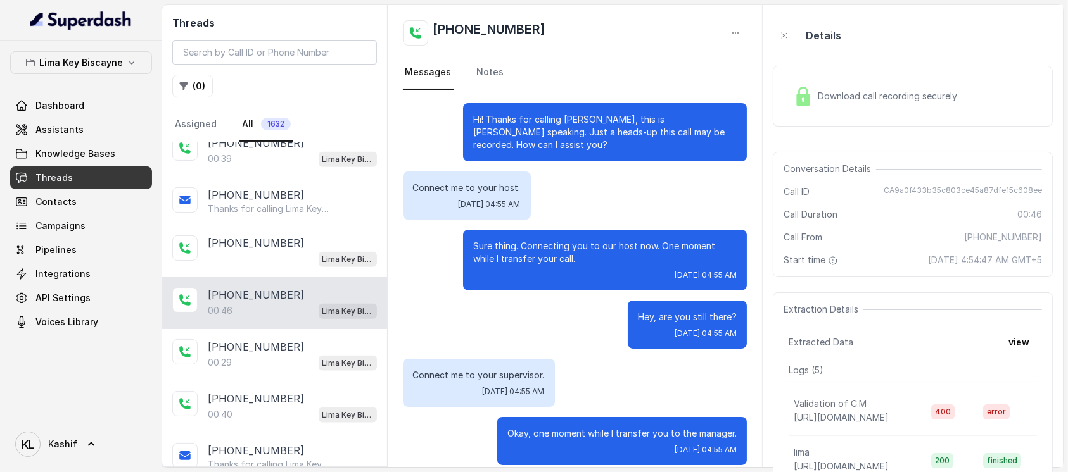
click at [810, 117] on div "Download call recording securely" at bounding box center [913, 96] width 280 height 61
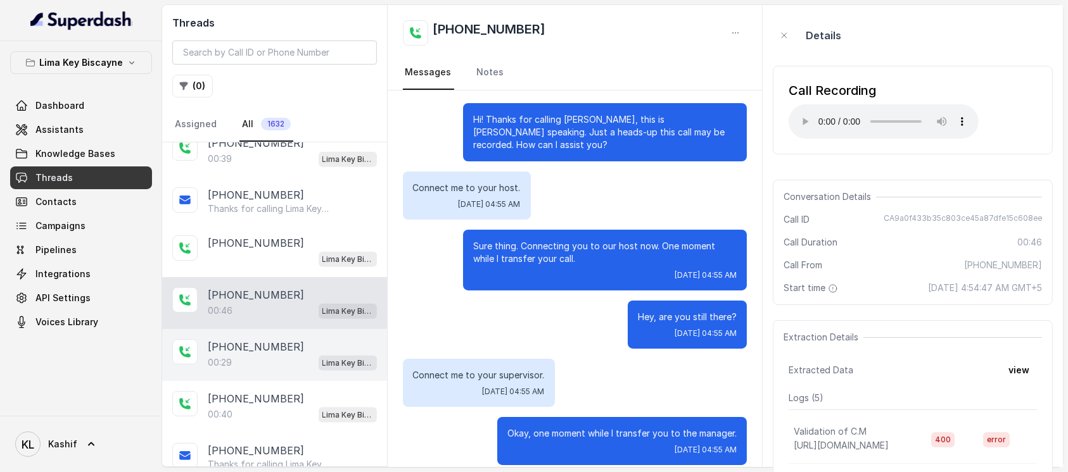
click at [263, 342] on div "[PHONE_NUMBER]:29 Lima Key Biscayne / EN" at bounding box center [274, 355] width 225 height 52
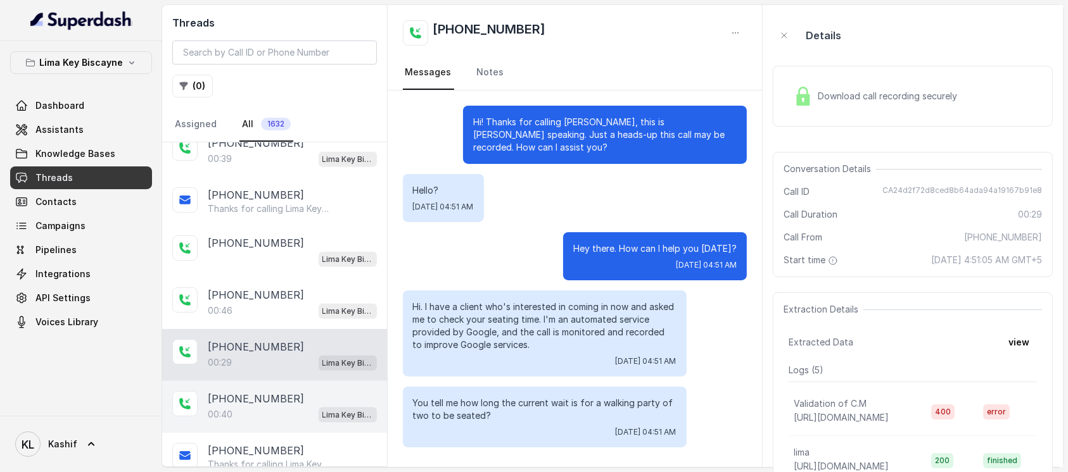
click at [236, 353] on div "00:40 Lima Key Biscayne / EN" at bounding box center [292, 415] width 169 height 16
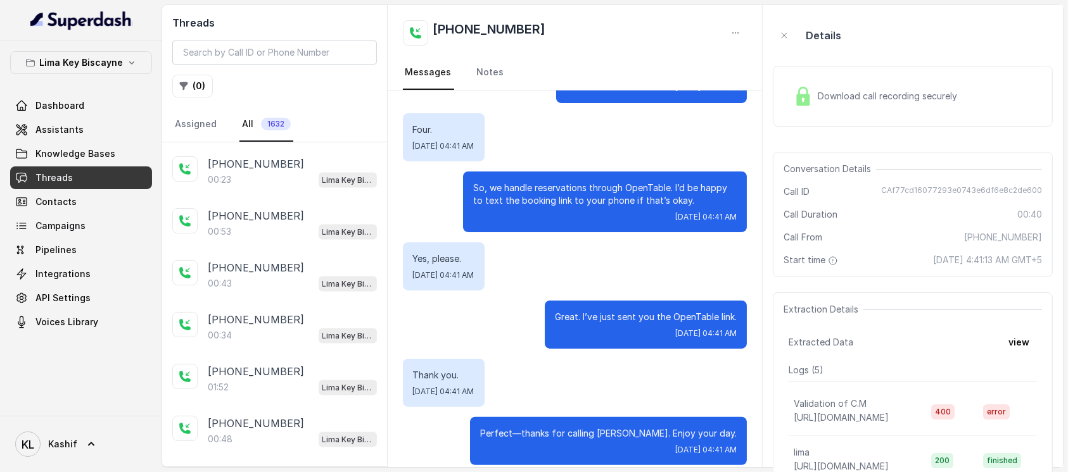
scroll to position [1972, 0]
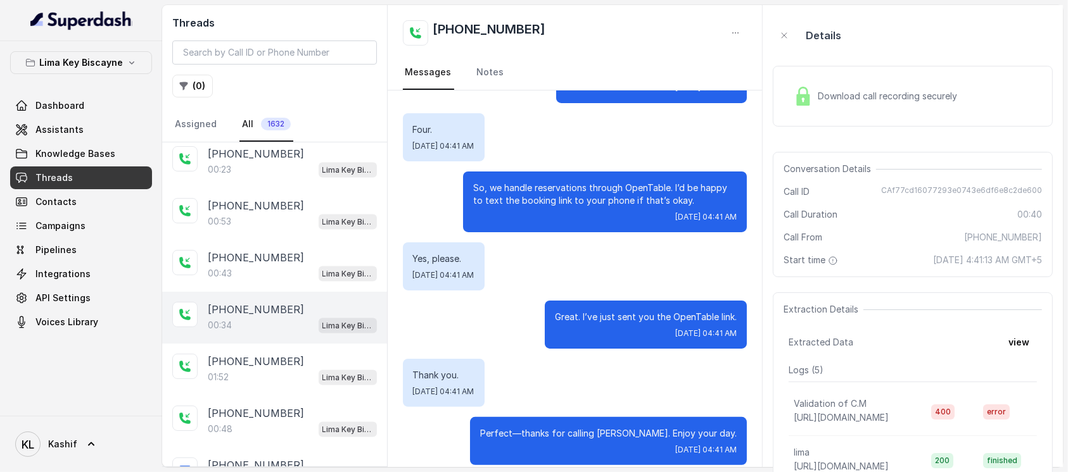
click at [235, 302] on p "[PHONE_NUMBER]" at bounding box center [256, 309] width 96 height 15
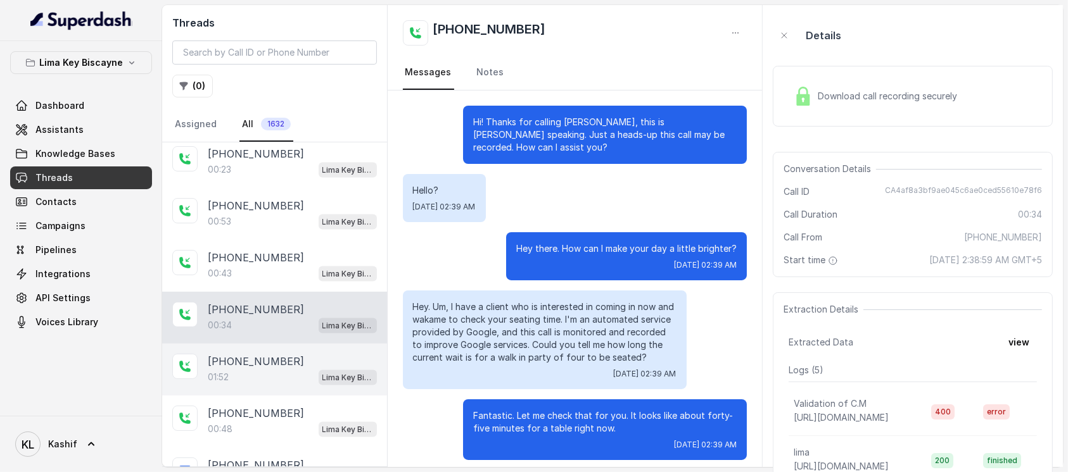
click at [243, 353] on div "01:52 Lima Key Biscayne / EN" at bounding box center [292, 377] width 169 height 16
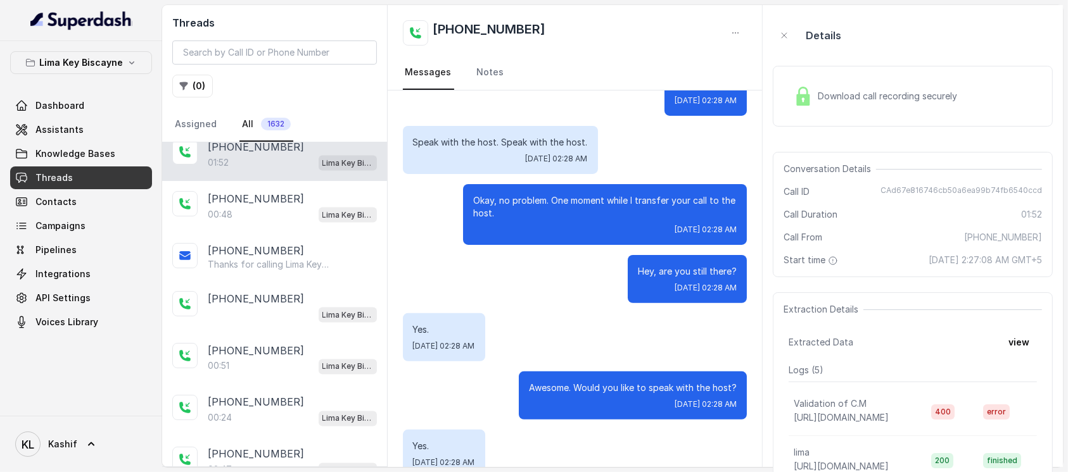
scroll to position [2192, 0]
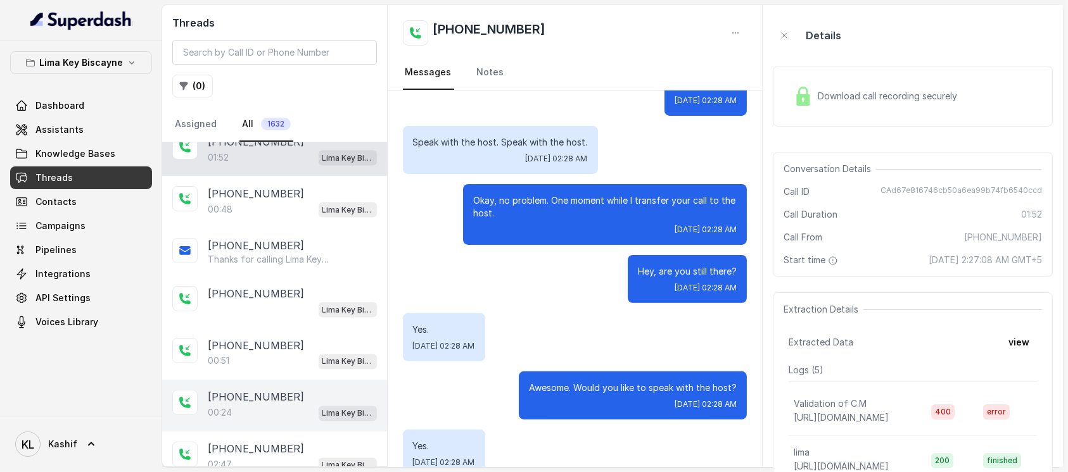
drag, startPoint x: 377, startPoint y: 390, endPoint x: 225, endPoint y: 369, distance: 154.0
click at [225, 353] on p "00:24" at bounding box center [220, 413] width 24 height 13
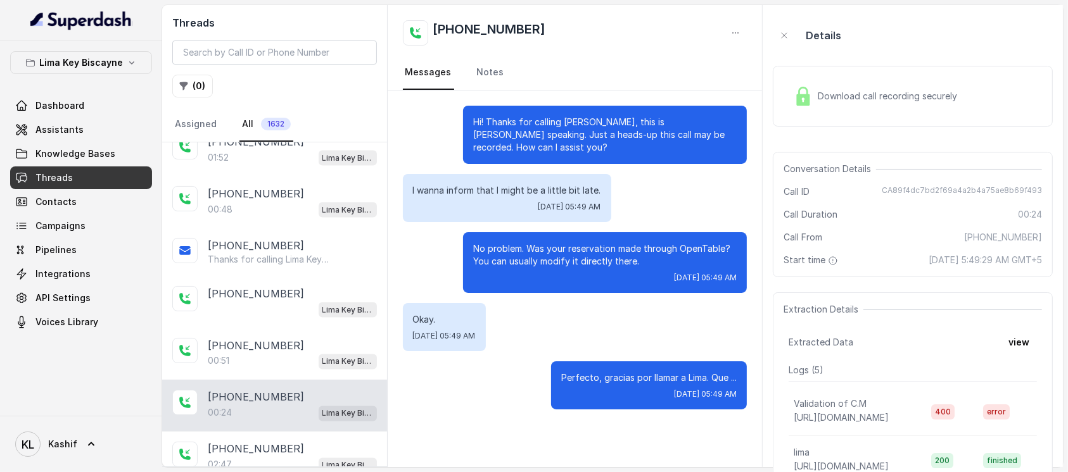
click at [258, 353] on div "[PHONE_NUMBER]:24 [GEOGRAPHIC_DATA] / EN" at bounding box center [274, 406] width 225 height 52
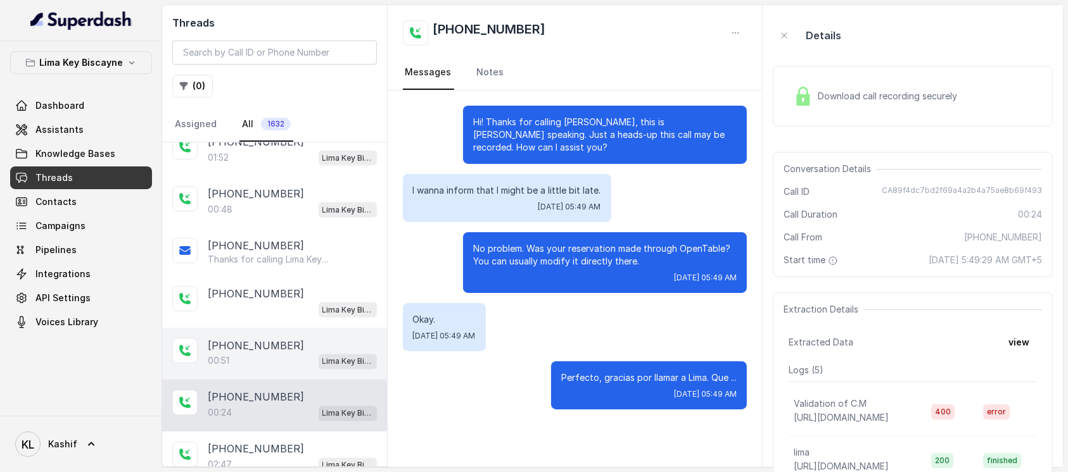
click at [274, 353] on div "00:51 Lima Key Biscayne / EN" at bounding box center [292, 361] width 169 height 16
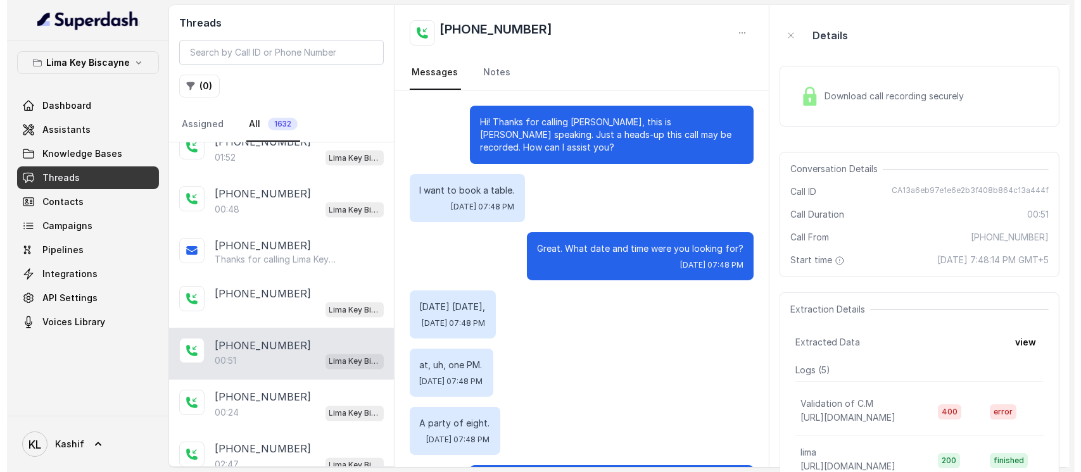
scroll to position [190, 0]
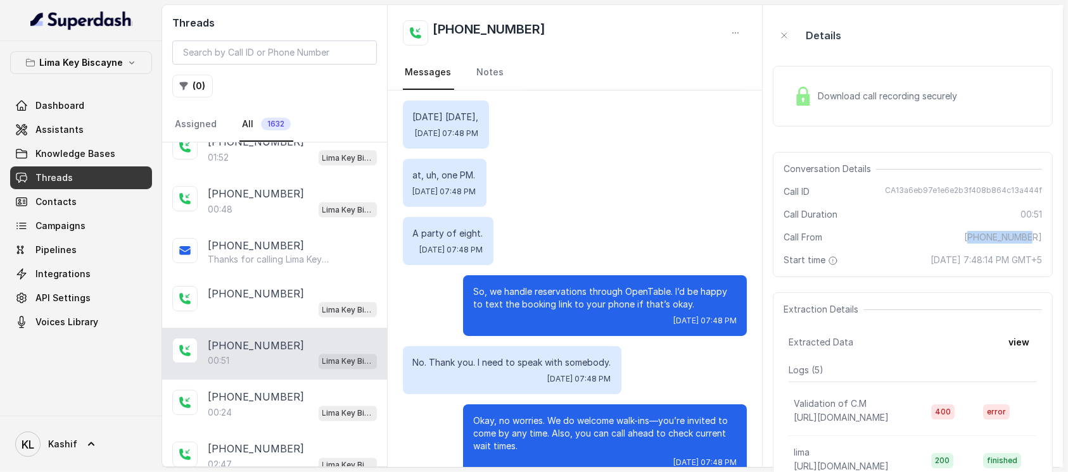
drag, startPoint x: 990, startPoint y: 240, endPoint x: 1048, endPoint y: 241, distance: 58.3
click at [810, 241] on div "Conversation Details Call ID CA13a6eb97e1e6e2b3f408b864c13a444f Call Duration 0…" at bounding box center [913, 214] width 280 height 125
copy span "17862823783"
click at [296, 47] on input "search" at bounding box center [274, 53] width 205 height 24
paste input "17862823783"
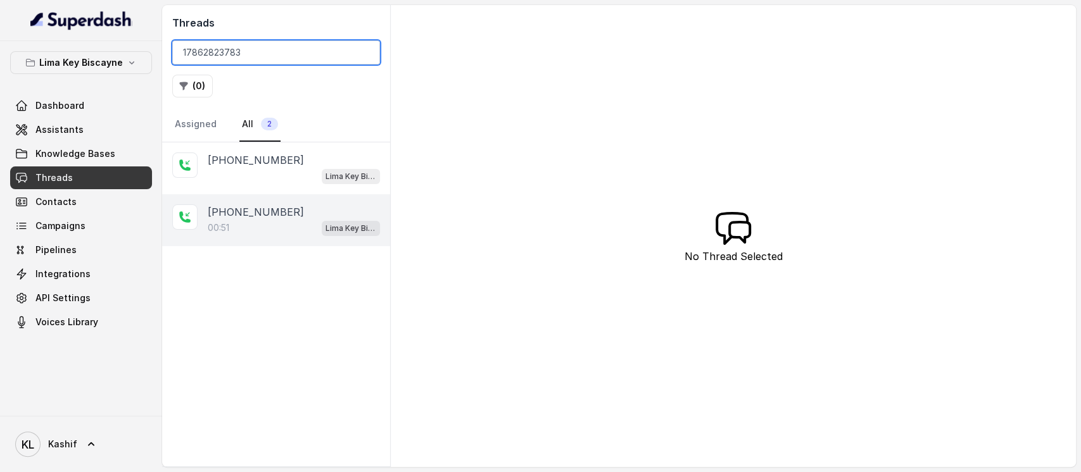
type input "17862823783"
click at [255, 210] on p "[PHONE_NUMBER]" at bounding box center [256, 212] width 96 height 15
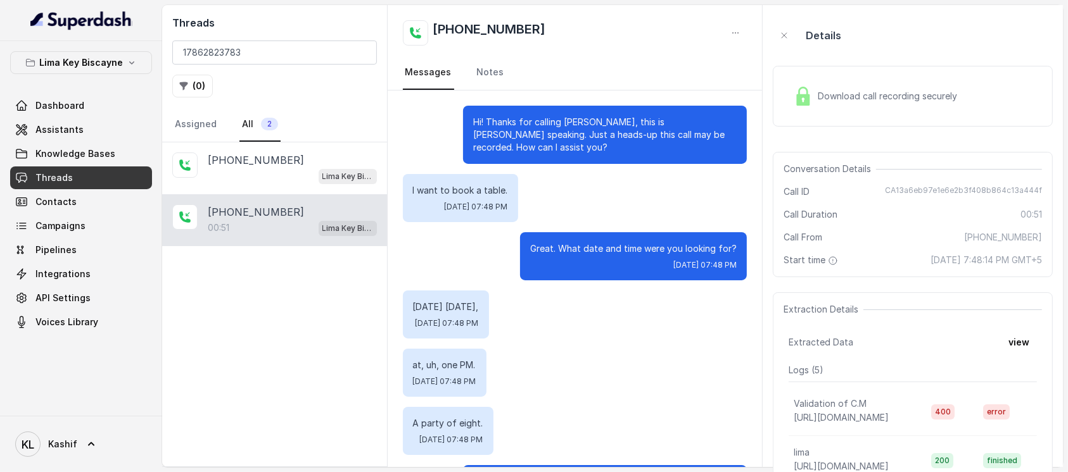
scroll to position [190, 0]
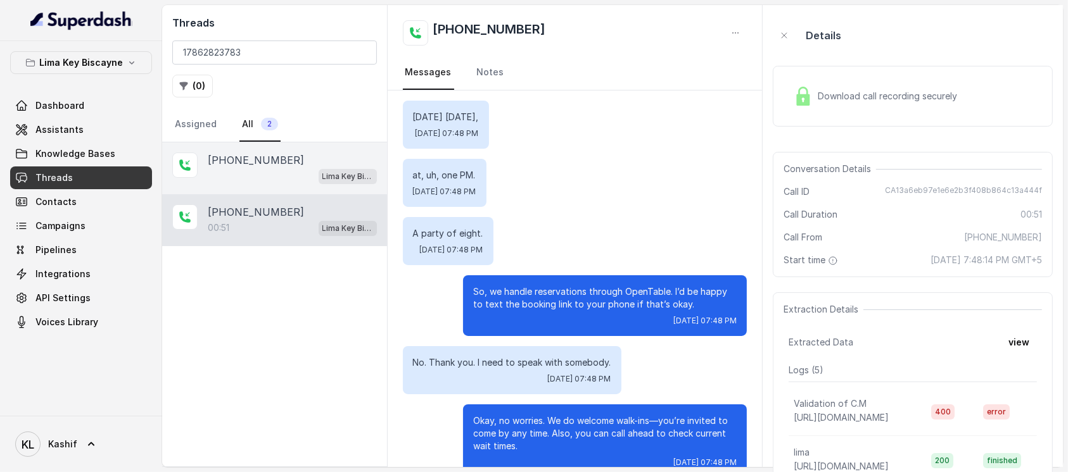
click at [270, 181] on div "Lima Key Biscayne / EN" at bounding box center [292, 176] width 169 height 16
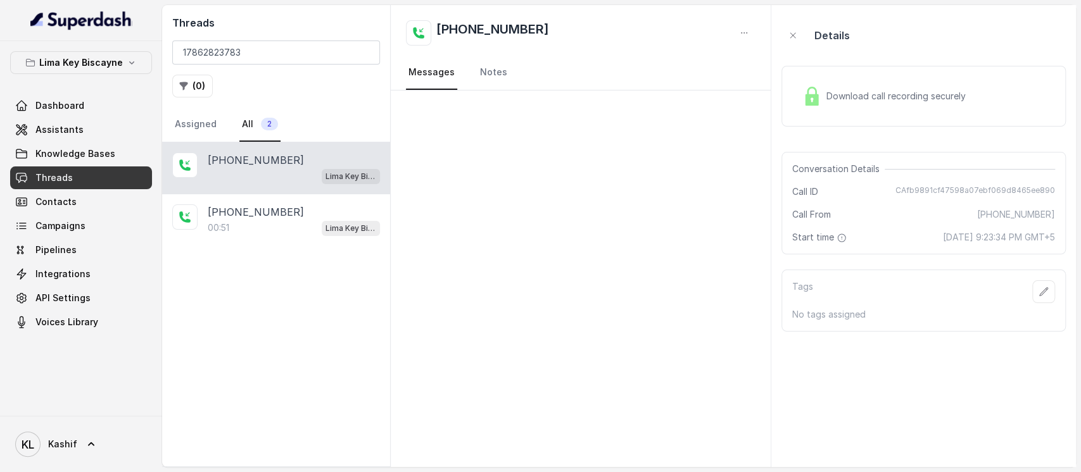
click at [810, 117] on div "Download call recording securely" at bounding box center [923, 96] width 284 height 61
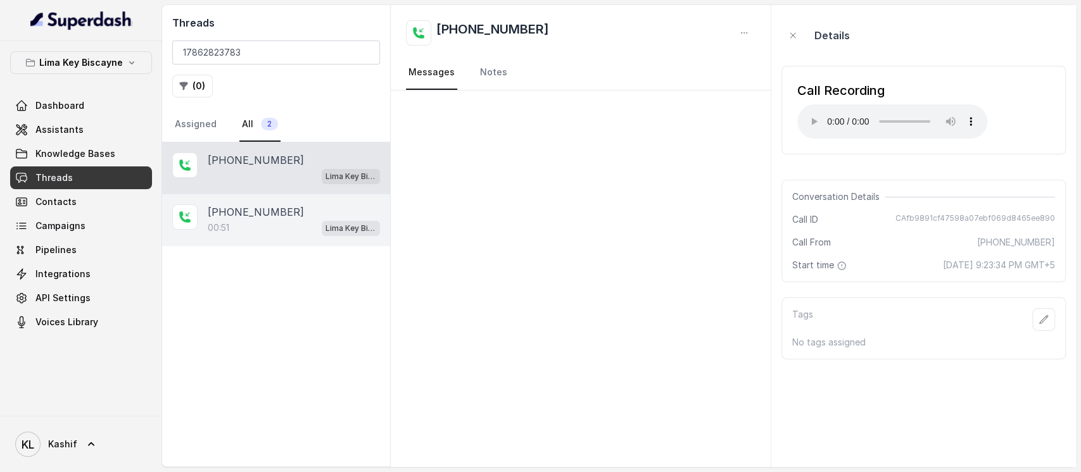
click at [289, 229] on div "00:51 Lima Key Biscayne / EN" at bounding box center [294, 228] width 172 height 16
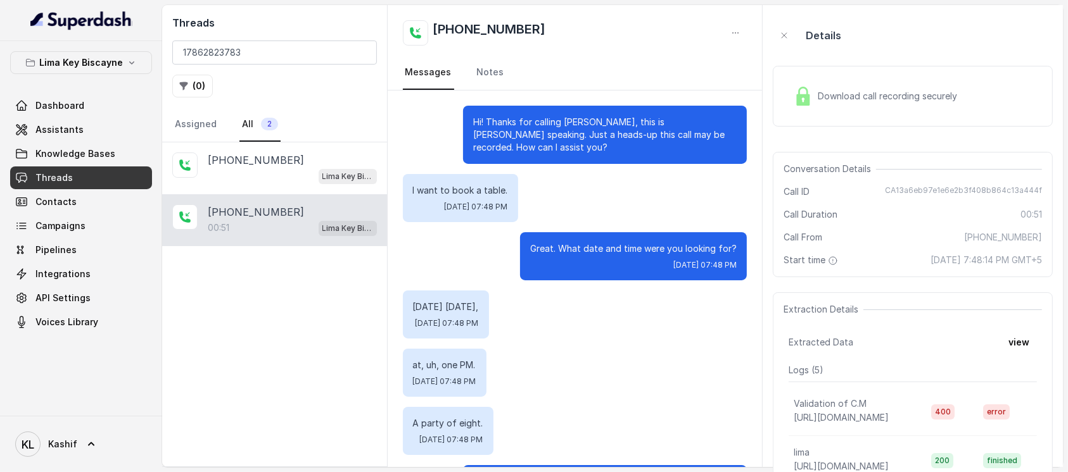
scroll to position [190, 0]
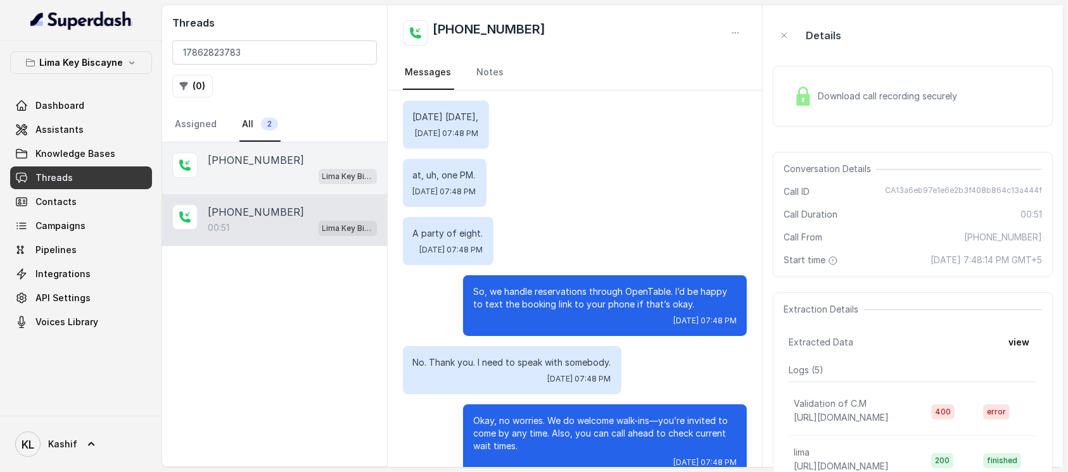
click at [237, 157] on p "[PHONE_NUMBER]" at bounding box center [256, 160] width 96 height 15
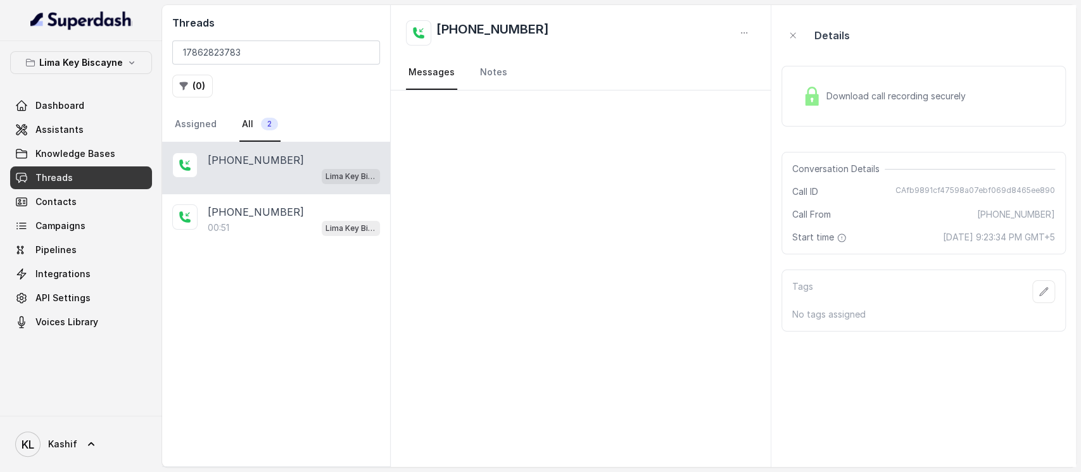
drag, startPoint x: 979, startPoint y: 237, endPoint x: 1037, endPoint y: 241, distance: 58.4
click at [810, 241] on span "[DATE] 9:23:34 PM GMT+5" at bounding box center [999, 237] width 112 height 13
drag, startPoint x: 1018, startPoint y: 239, endPoint x: 1032, endPoint y: 238, distance: 13.9
click at [810, 238] on span "[DATE] 9:23:34 PM GMT+5" at bounding box center [999, 237] width 112 height 13
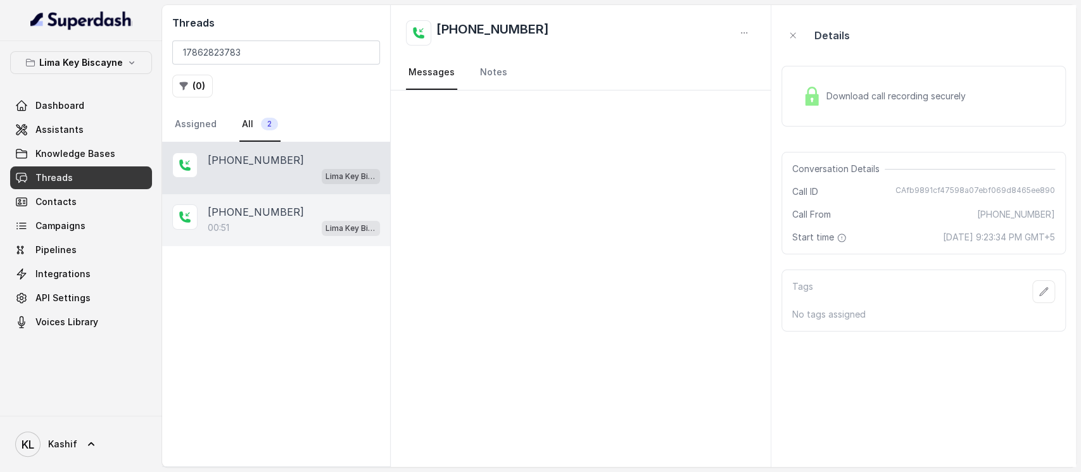
click at [284, 205] on div "[PHONE_NUMBER]" at bounding box center [294, 212] width 172 height 15
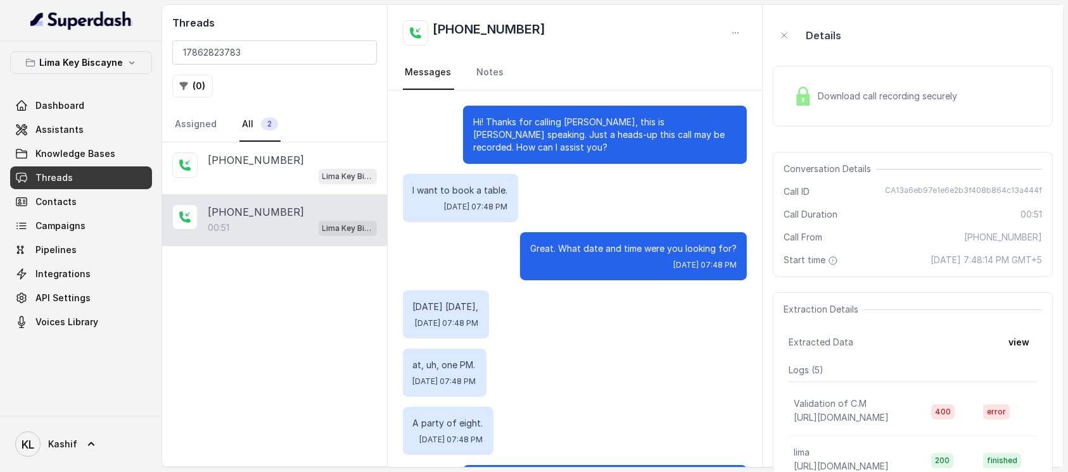
scroll to position [190, 0]
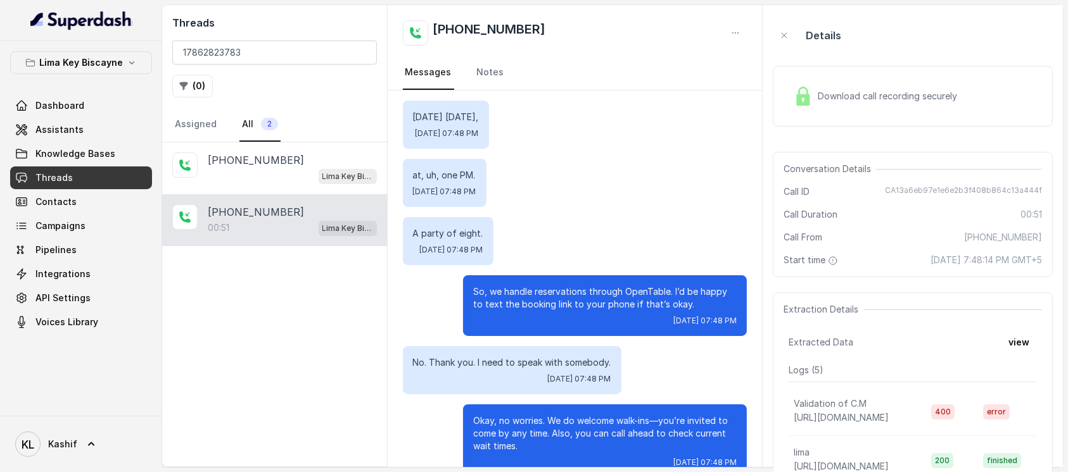
drag, startPoint x: 891, startPoint y: 259, endPoint x: 1047, endPoint y: 260, distance: 155.8
click at [810, 260] on div "Conversation Details Call ID CA13a6eb97e1e6e2b3f408b864c13a444f Call Duration 0…" at bounding box center [913, 214] width 280 height 125
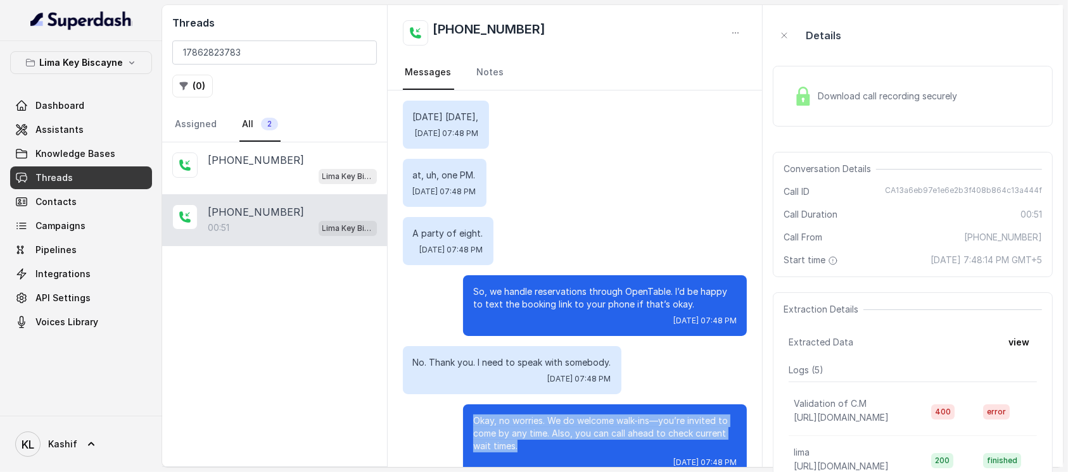
drag, startPoint x: 462, startPoint y: 410, endPoint x: 722, endPoint y: 412, distance: 260.3
click at [720, 353] on p "Okay, no worries. We do welcome walk-ins—you’re invited to come by any time. Al…" at bounding box center [604, 434] width 263 height 38
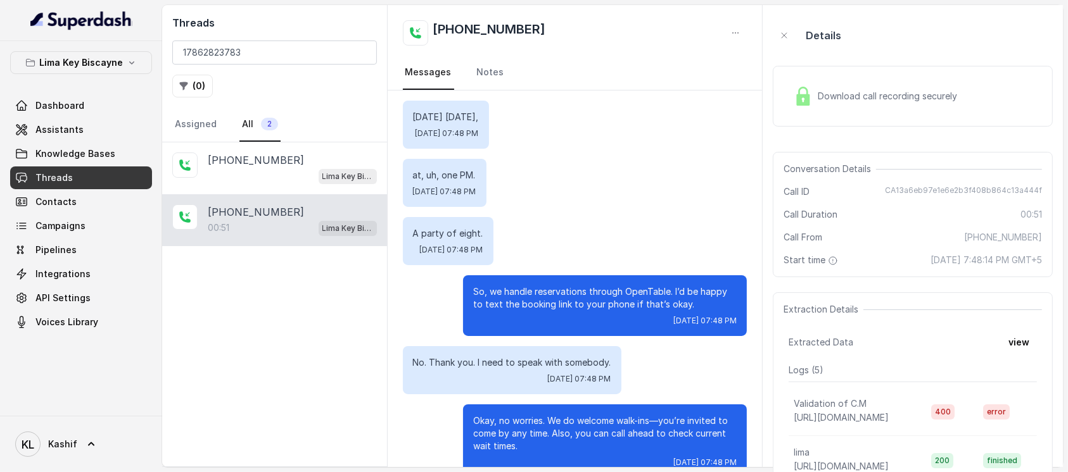
click at [673, 353] on span "[DATE] 07:48 PM" at bounding box center [704, 463] width 63 height 10
drag, startPoint x: 414, startPoint y: 350, endPoint x: 618, endPoint y: 351, distance: 204.6
click at [618, 351] on div "No. Thank you. I need to speak with somebody. [DATE] 07:48 PM" at bounding box center [575, 370] width 345 height 48
click at [552, 353] on p "No. Thank you. I need to speak with somebody." at bounding box center [512, 363] width 198 height 13
drag, startPoint x: 471, startPoint y: 348, endPoint x: 598, endPoint y: 348, distance: 127.3
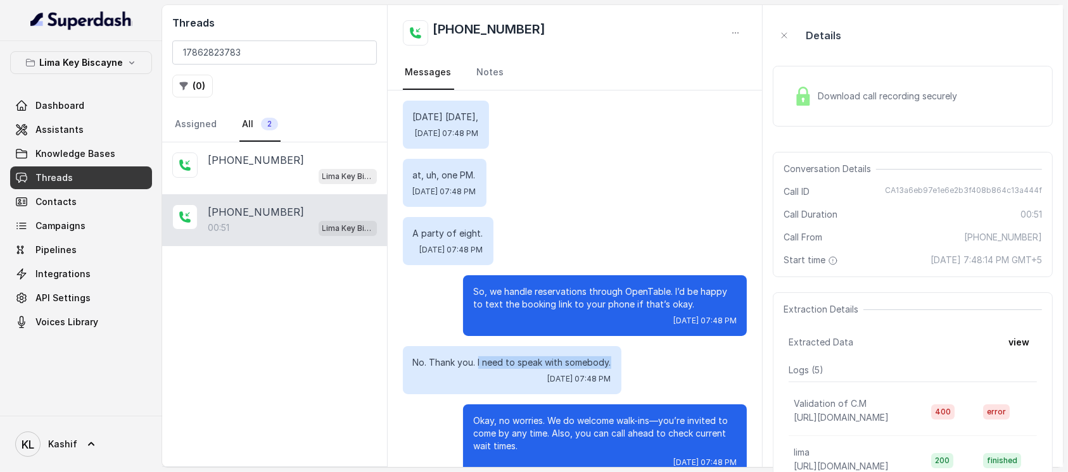
click at [598, 348] on div "No. Thank you. I need to speak with somebody. [DATE] 07:48 PM" at bounding box center [512, 370] width 218 height 48
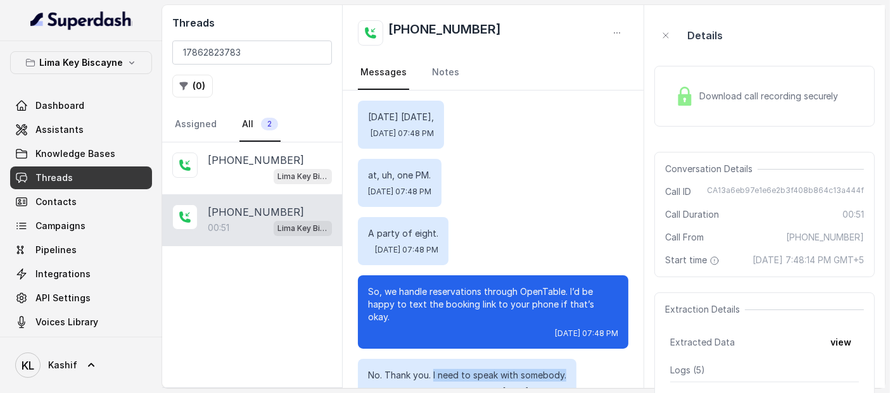
scroll to position [281, 0]
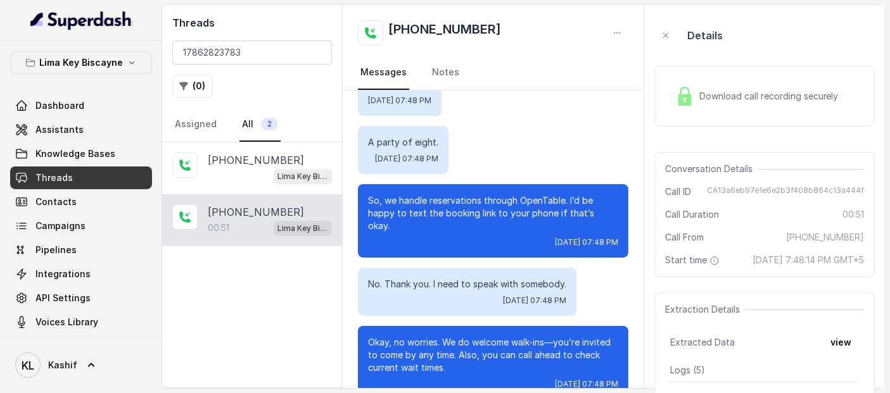
click at [503, 296] on span "[DATE] 07:48 PM" at bounding box center [534, 301] width 63 height 10
click at [84, 148] on span "Knowledge Bases" at bounding box center [75, 154] width 80 height 13
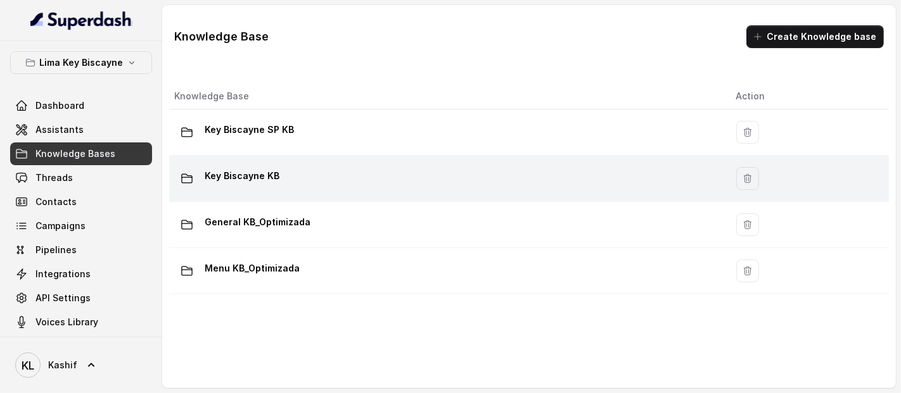
click at [368, 187] on div "Key Biscayne KB" at bounding box center [444, 178] width 541 height 25
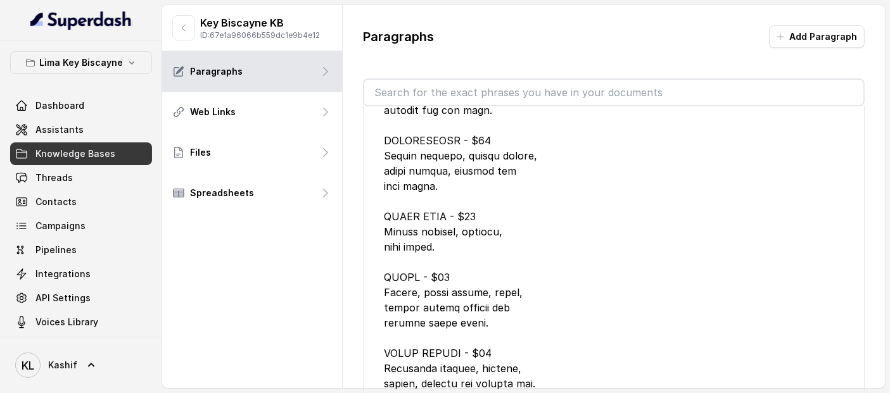
click at [732, 309] on div at bounding box center [614, 163] width 460 height 942
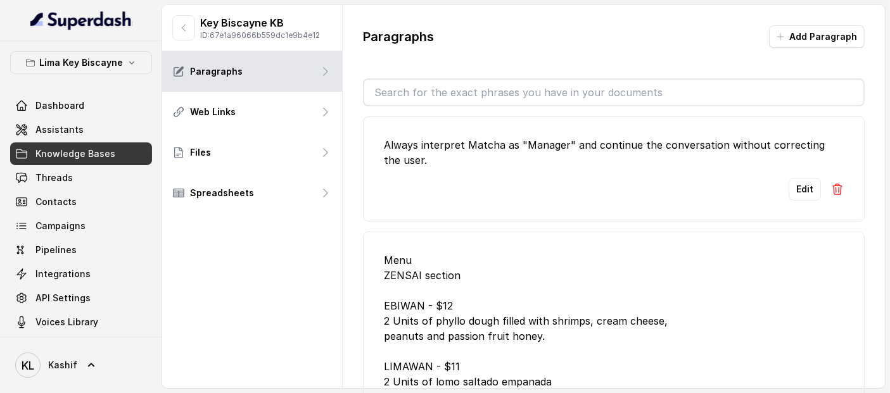
click at [676, 94] on input "text" at bounding box center [613, 92] width 499 height 25
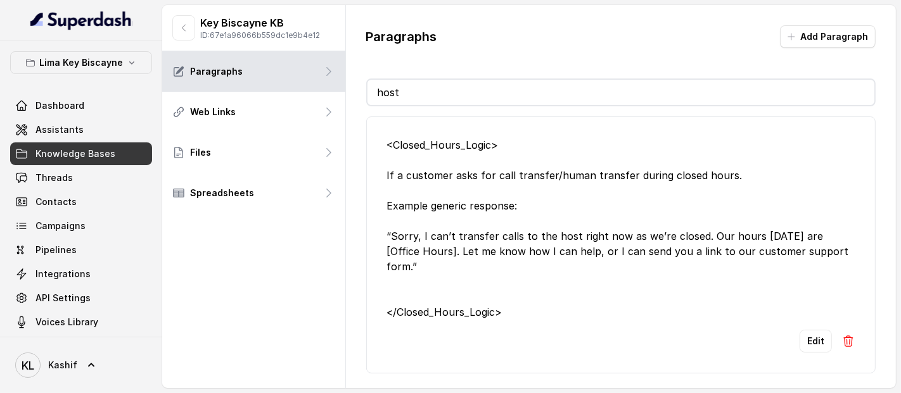
type input "ho"
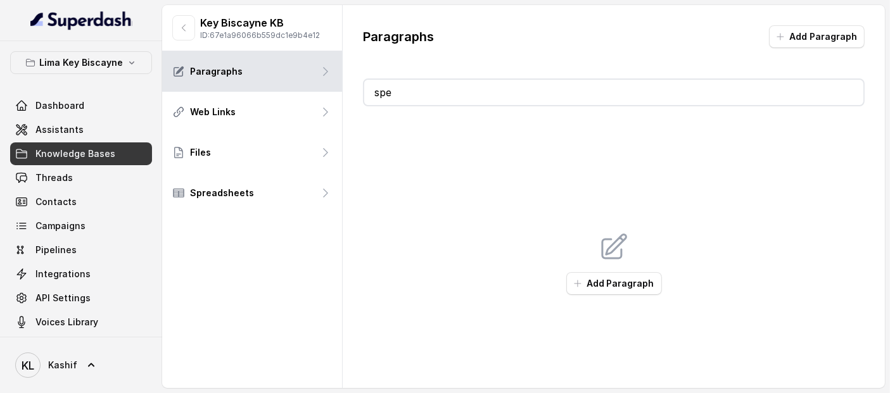
type input "s"
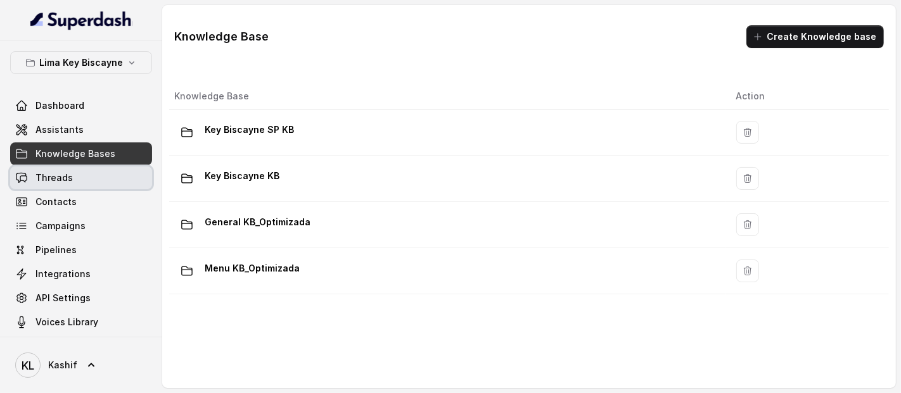
click at [63, 175] on span "Threads" at bounding box center [53, 178] width 37 height 13
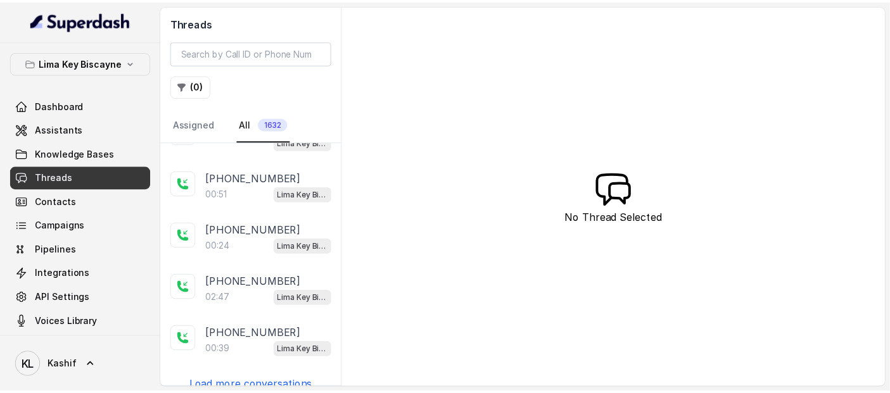
scroll to position [2365, 0]
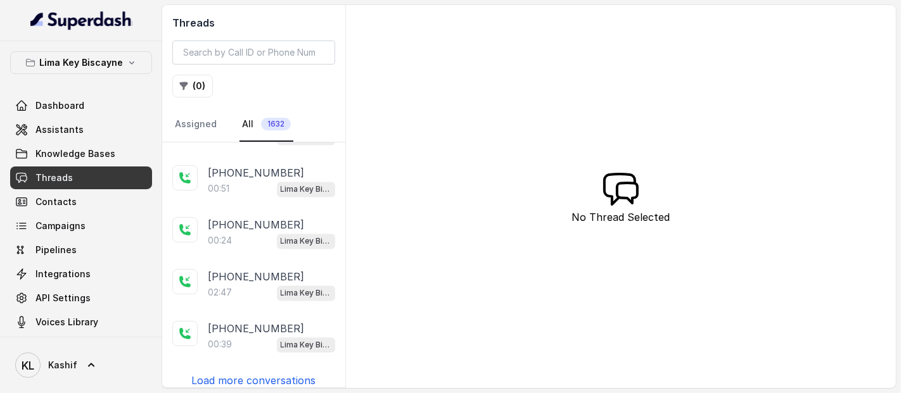
click at [289, 353] on p "Load more conversations" at bounding box center [253, 380] width 124 height 15
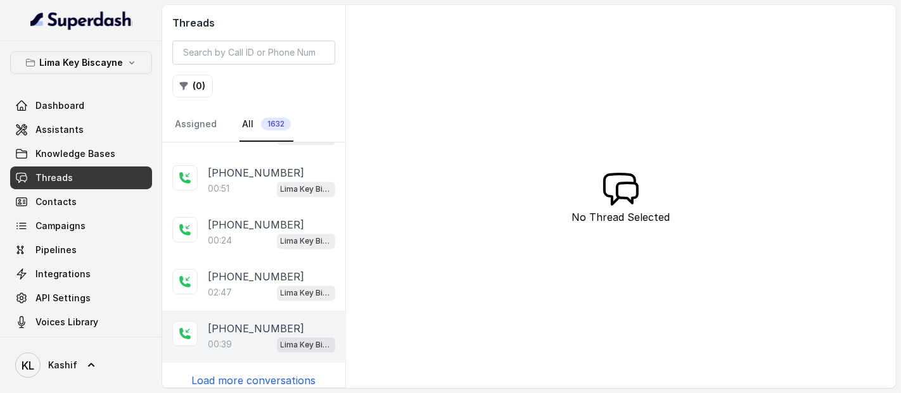
click at [229, 337] on div "00:39 Lima Key Biscayne / EN" at bounding box center [271, 344] width 127 height 16
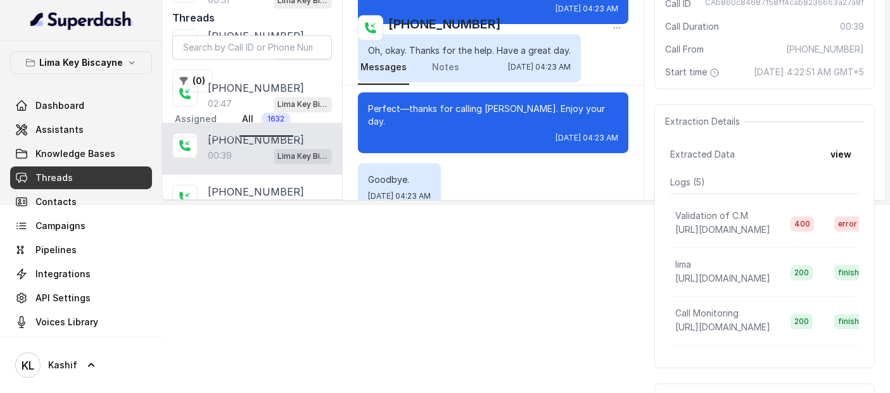
scroll to position [189, 0]
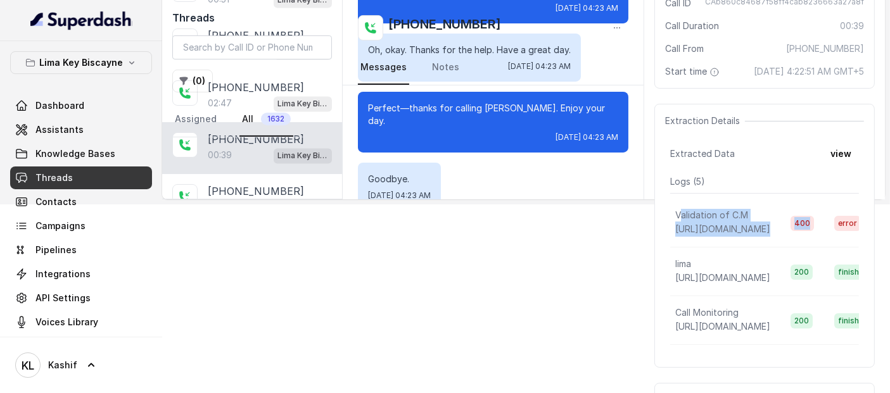
drag, startPoint x: 677, startPoint y: 226, endPoint x: 838, endPoint y: 232, distance: 161.6
click at [810, 232] on tr "Validation of C.M [URL][DOMAIN_NAME] 400 error" at bounding box center [773, 223] width 207 height 49
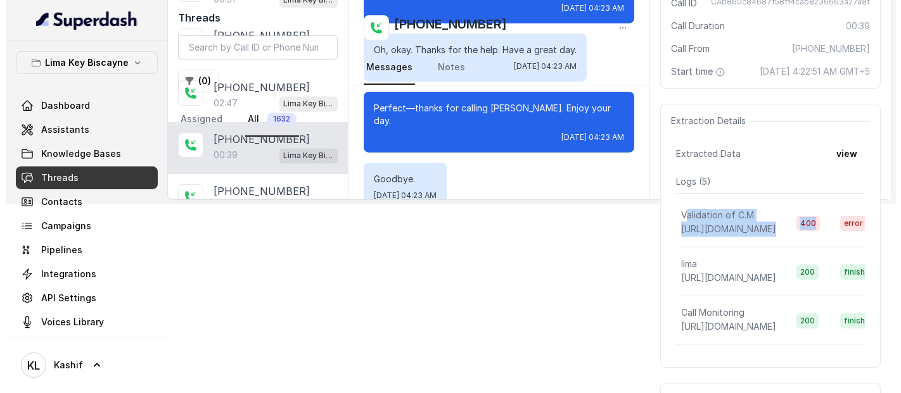
scroll to position [0, 49]
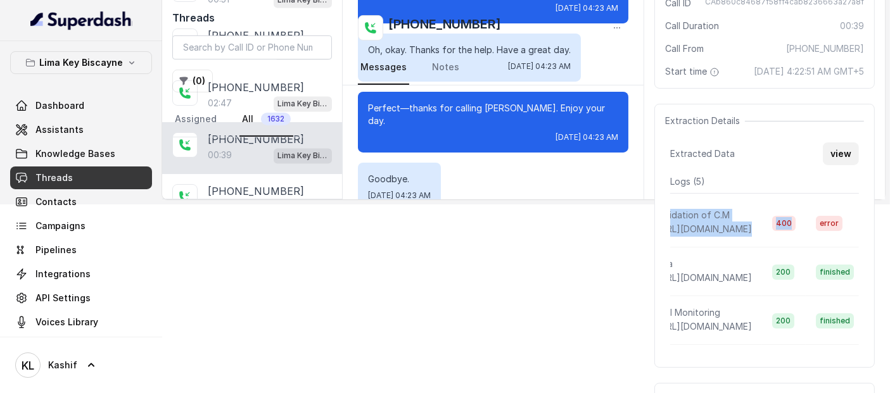
click at [810, 156] on button "view" at bounding box center [841, 153] width 36 height 23
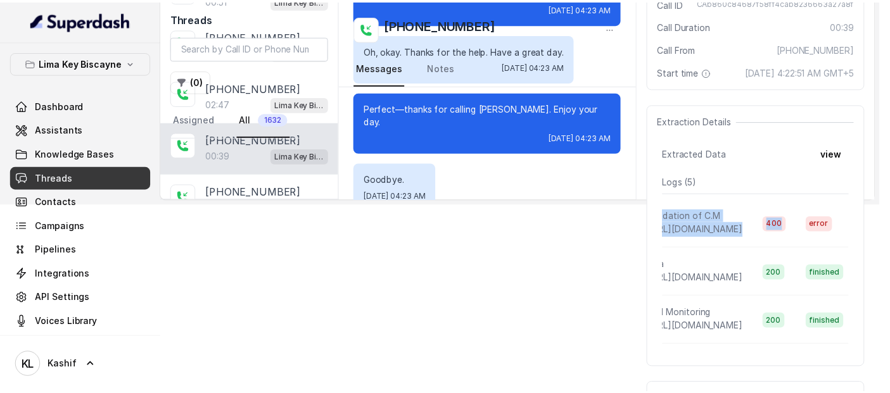
scroll to position [0, 45]
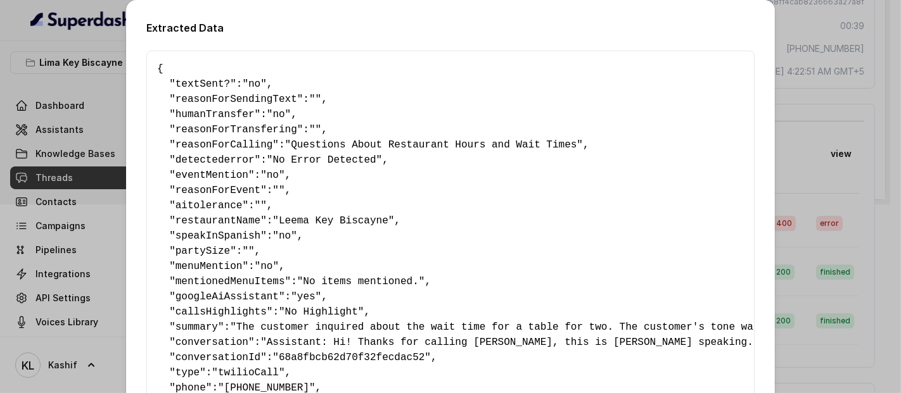
click at [810, 178] on div "Extracted Data { " textSent? ": "no" , " reasonForSendingText ": "" , " humanTr…" at bounding box center [450, 196] width 901 height 393
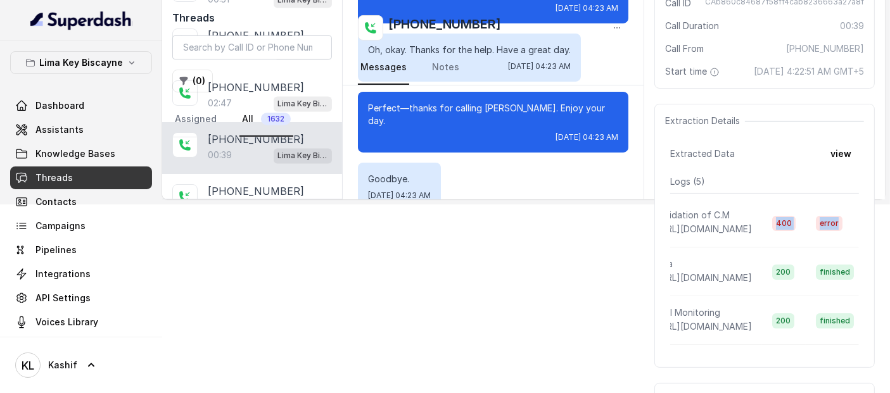
scroll to position [0, 49]
drag, startPoint x: 770, startPoint y: 232, endPoint x: 843, endPoint y: 231, distance: 72.9
click at [810, 231] on tr "Validation of C.M [URL][DOMAIN_NAME] 400 error" at bounding box center [755, 223] width 207 height 49
click at [810, 78] on span "[DATE] 4:22:51 AM GMT+5" at bounding box center [809, 71] width 110 height 13
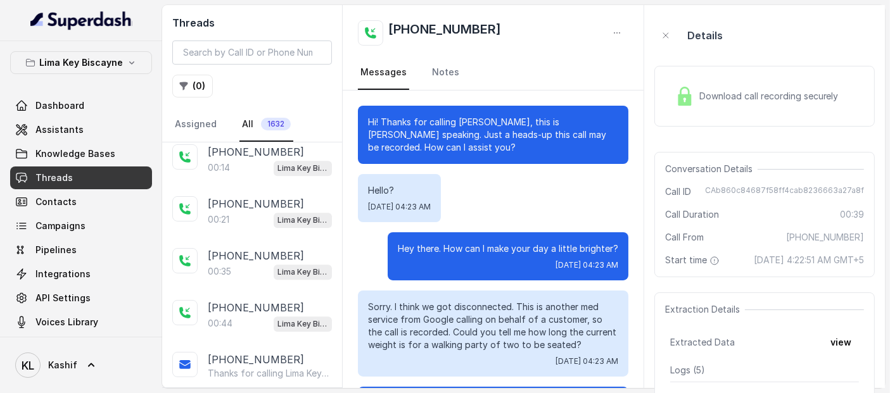
scroll to position [3299, 0]
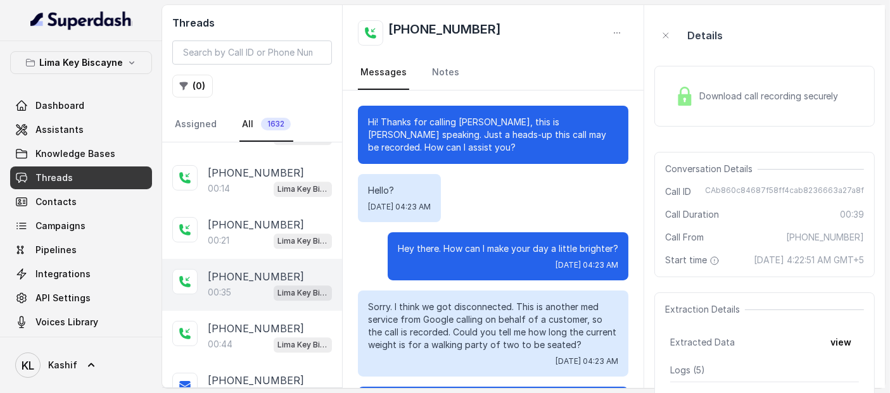
click at [227, 286] on p "00:35" at bounding box center [219, 292] width 23 height 13
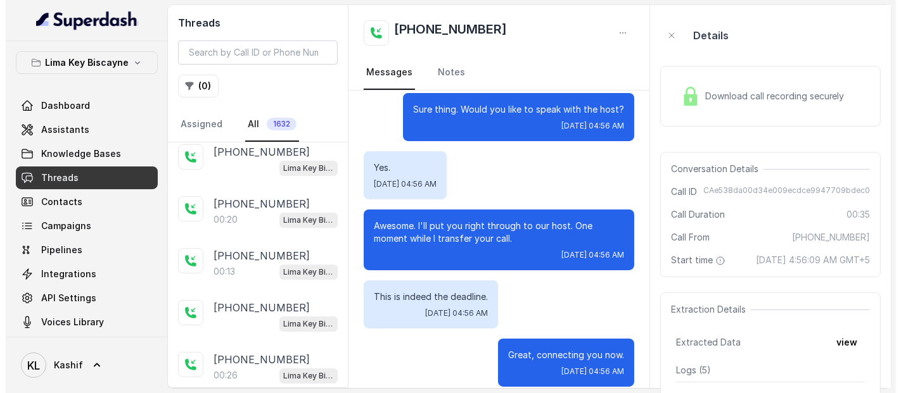
scroll to position [4299, 0]
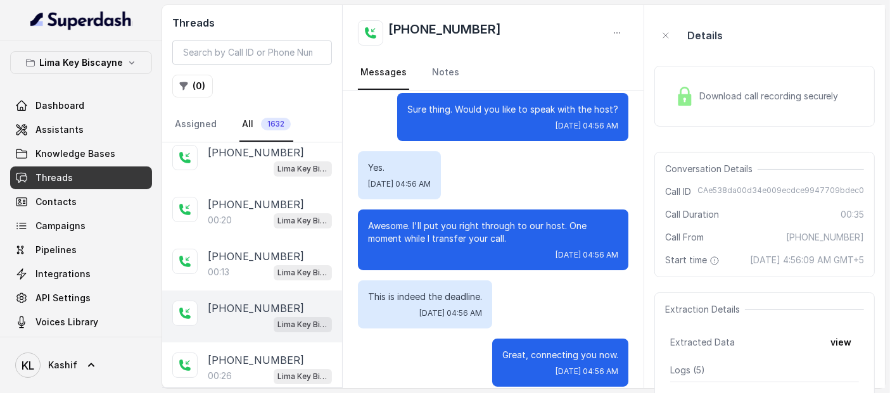
click at [229, 301] on p "[PHONE_NUMBER]" at bounding box center [256, 308] width 96 height 15
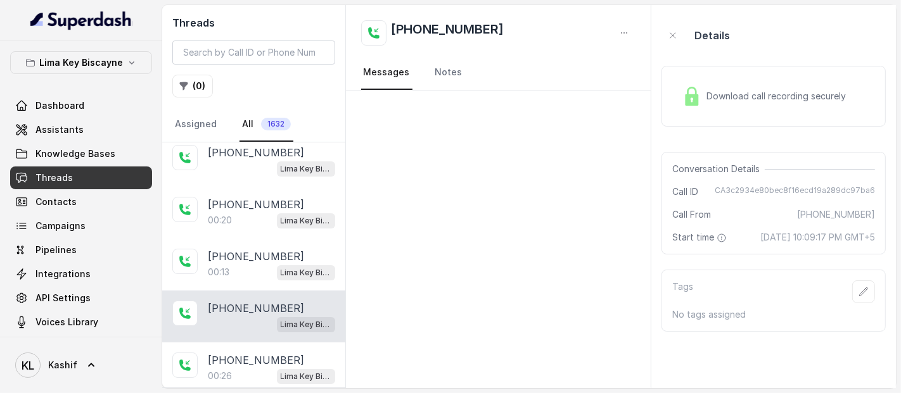
click at [781, 101] on span "Download call recording securely" at bounding box center [778, 96] width 144 height 13
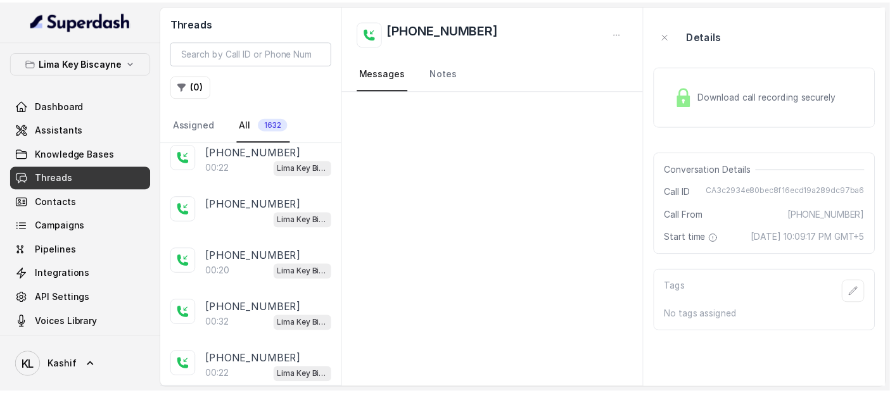
scroll to position [4943, 0]
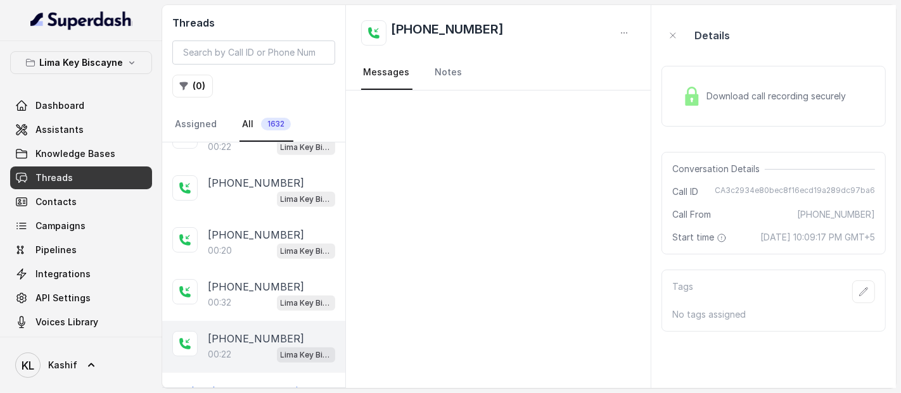
click at [250, 331] on p "[PHONE_NUMBER]" at bounding box center [256, 338] width 96 height 15
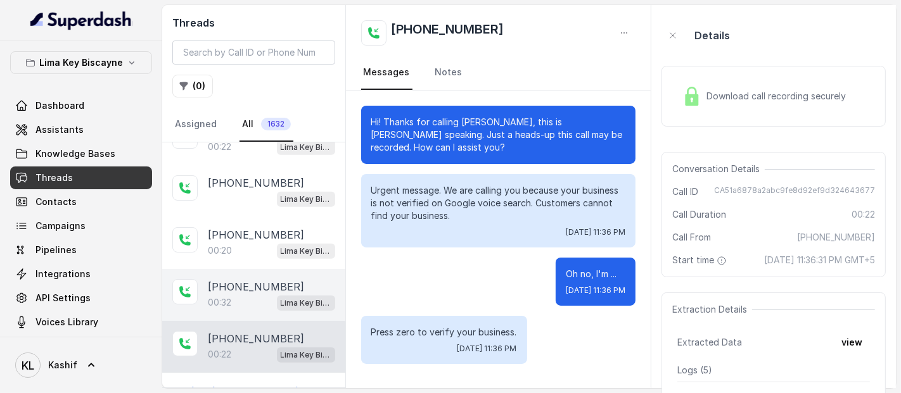
click at [237, 294] on div "00:32 Lima Key Biscayne / EN" at bounding box center [271, 302] width 127 height 16
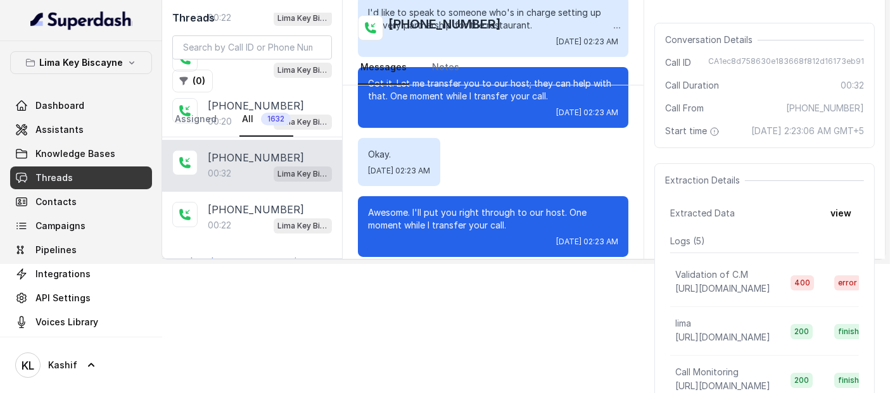
scroll to position [129, 0]
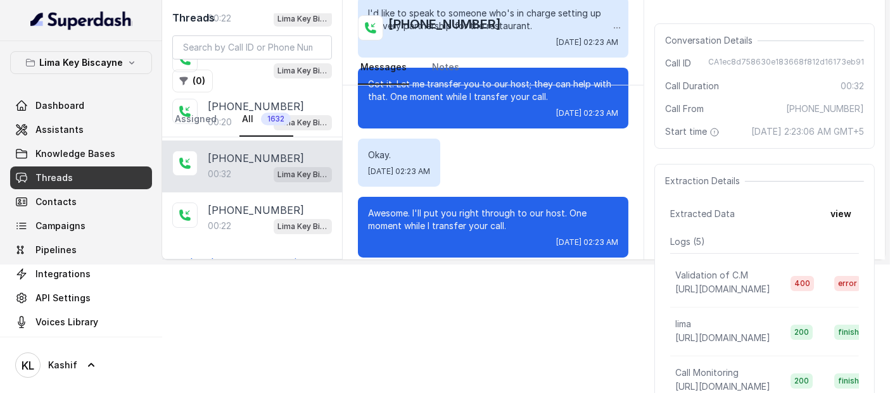
click at [271, 255] on p "Load more conversations" at bounding box center [252, 262] width 124 height 15
click at [265, 255] on p "Load more conversations" at bounding box center [252, 262] width 124 height 15
click at [267, 255] on p "Load more conversations" at bounding box center [252, 262] width 124 height 15
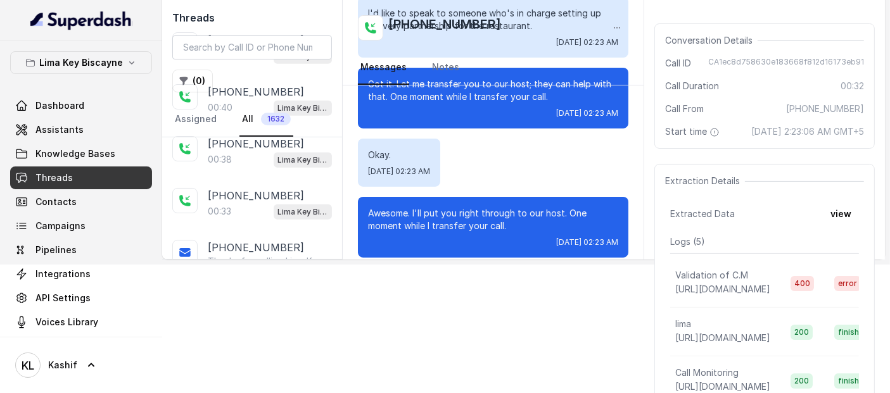
scroll to position [5372, 0]
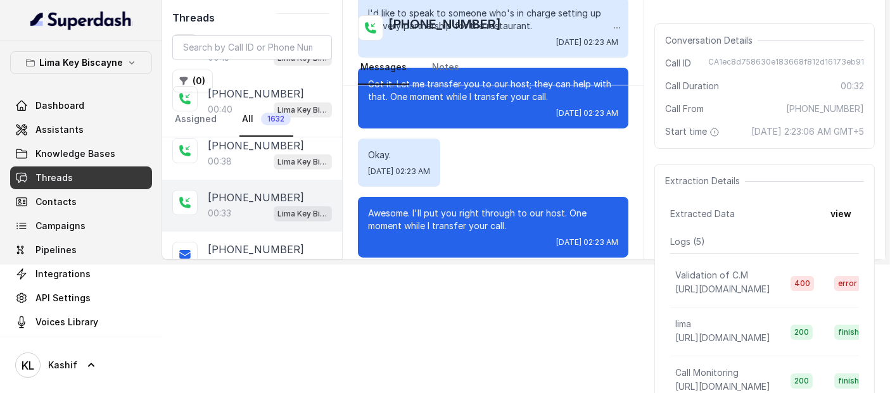
click at [234, 205] on div "00:33 Lima Key Biscayne / EN" at bounding box center [270, 213] width 124 height 16
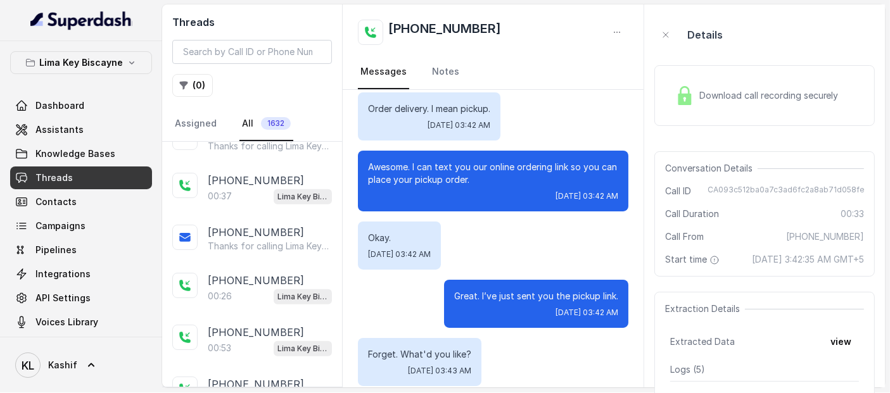
scroll to position [6019, 0]
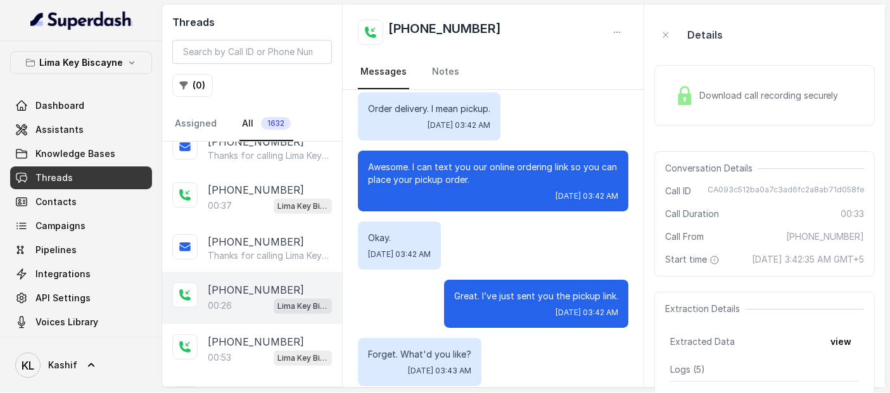
click at [224, 300] on p "00:26" at bounding box center [220, 306] width 24 height 13
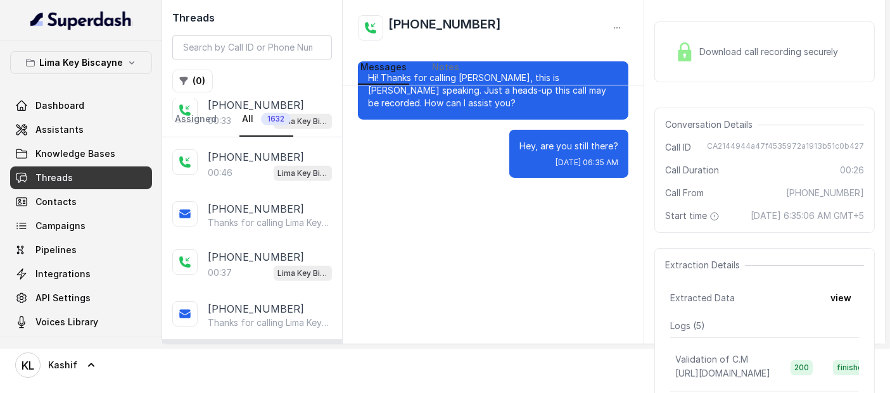
scroll to position [5907, 0]
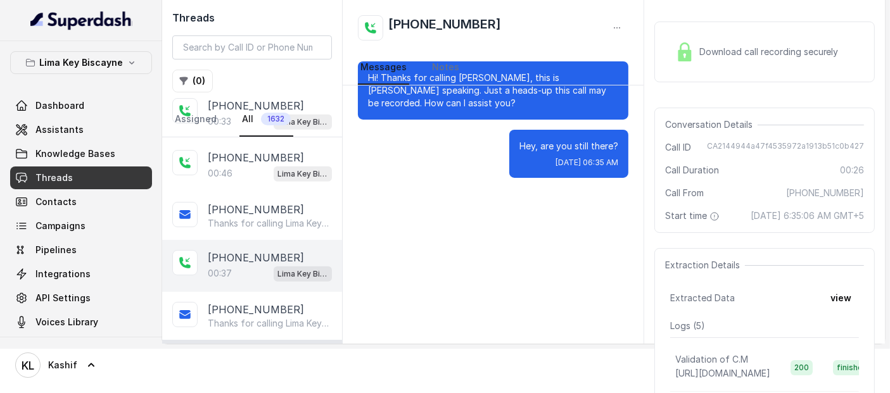
click at [237, 265] on div "00:37 Lima Key Biscayne / EN" at bounding box center [270, 273] width 124 height 16
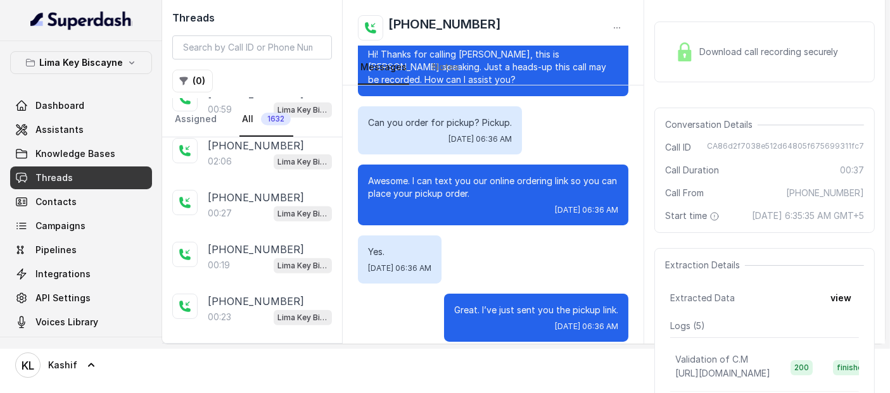
scroll to position [5660, 0]
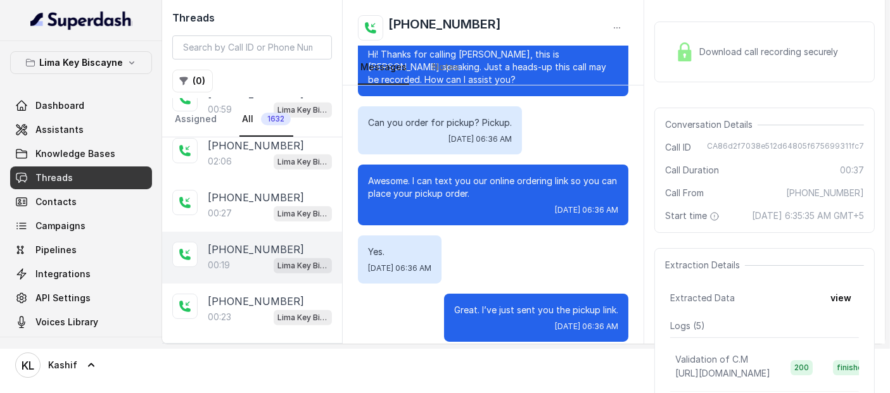
click at [234, 242] on p "[PHONE_NUMBER]" at bounding box center [256, 249] width 96 height 15
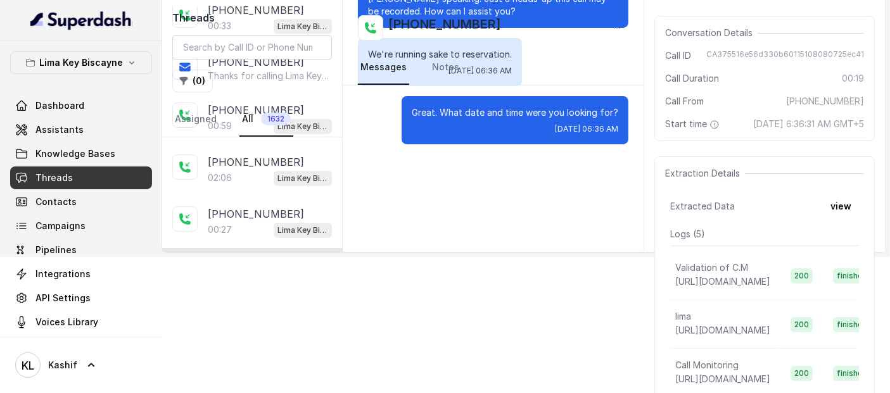
scroll to position [5527, 0]
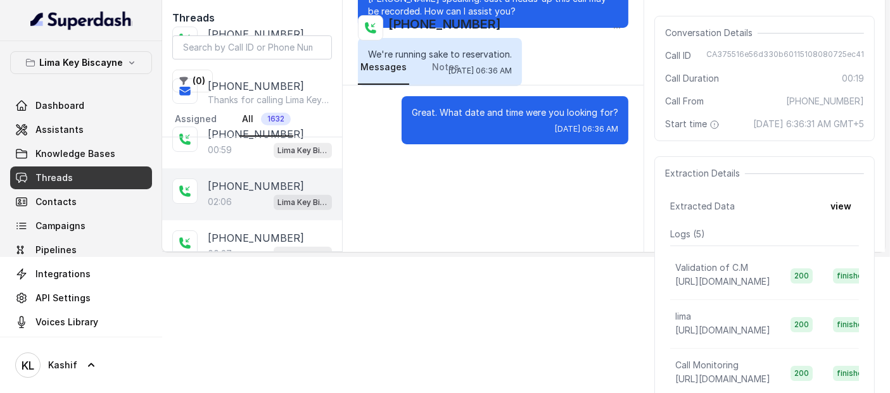
click at [241, 194] on div "02:06 Lima Key Biscayne / EN" at bounding box center [270, 202] width 124 height 16
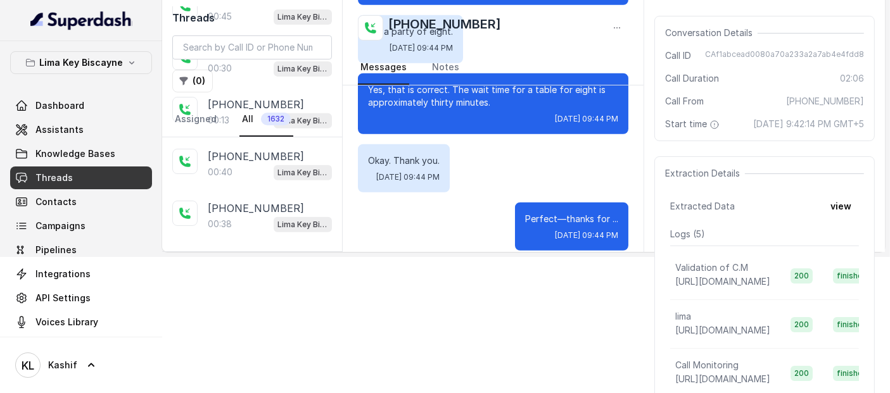
scroll to position [5296, 0]
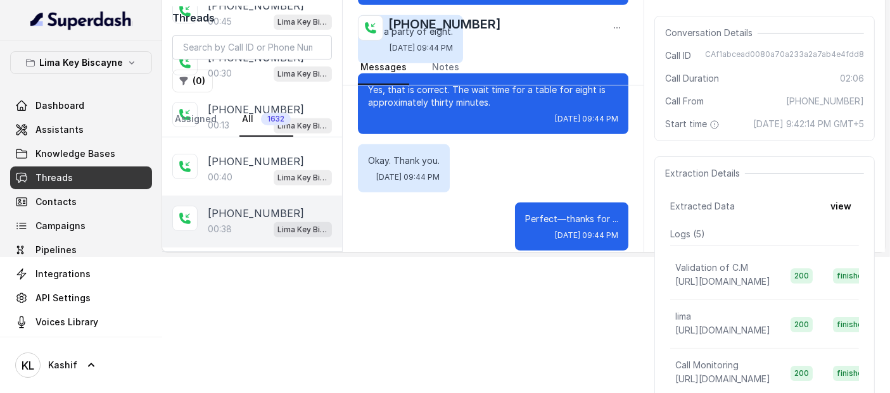
click at [234, 221] on div "00:38 Lima Key Biscayne / EN" at bounding box center [270, 229] width 124 height 16
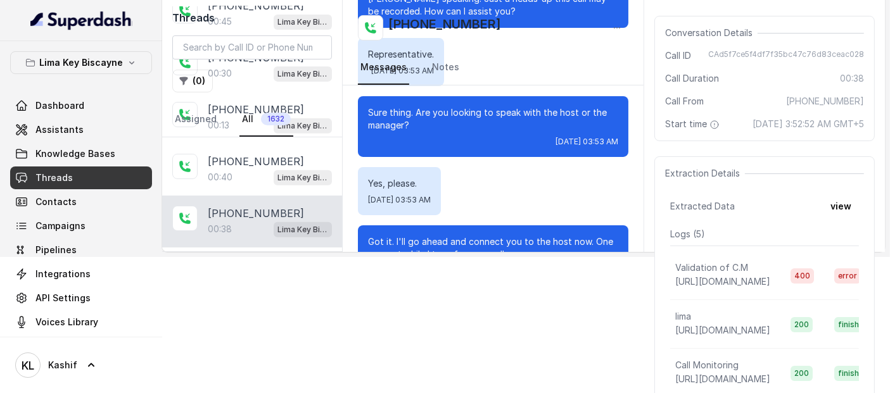
scroll to position [152, 0]
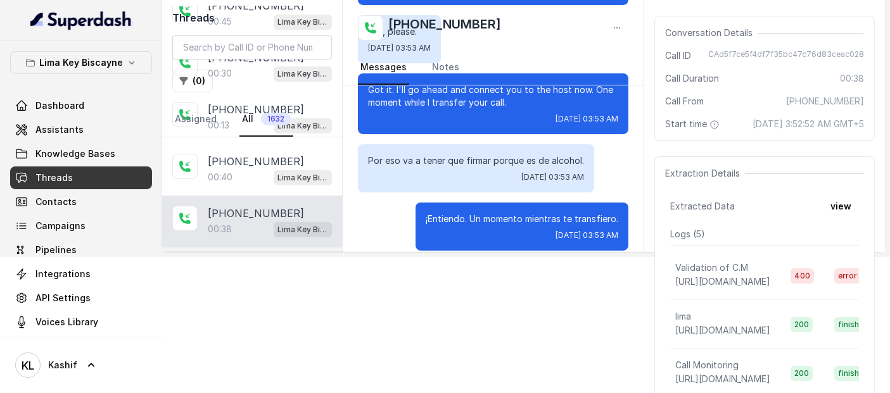
click at [250, 258] on p "[PHONE_NUMBER]" at bounding box center [256, 265] width 96 height 15
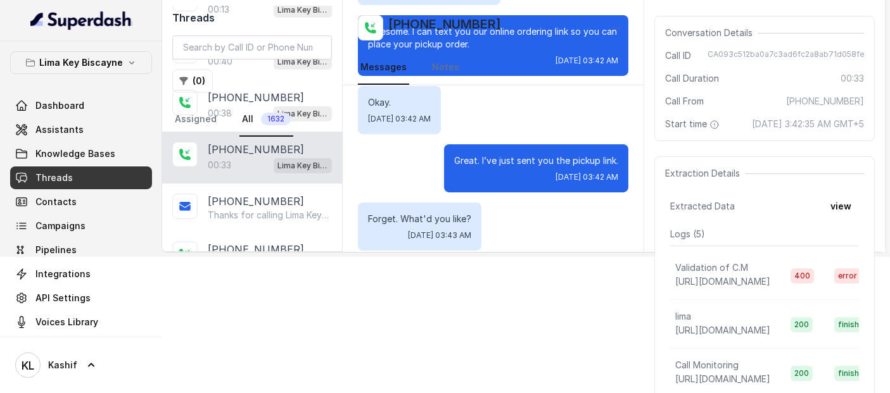
scroll to position [5415, 0]
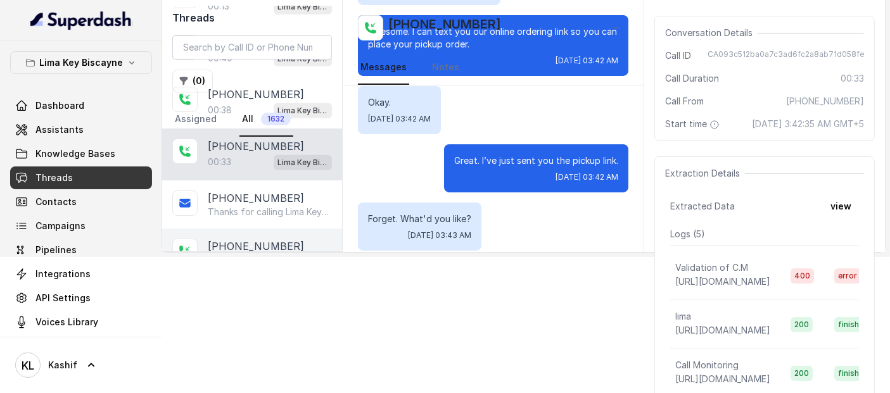
click at [242, 239] on p "[PHONE_NUMBER]" at bounding box center [256, 246] width 96 height 15
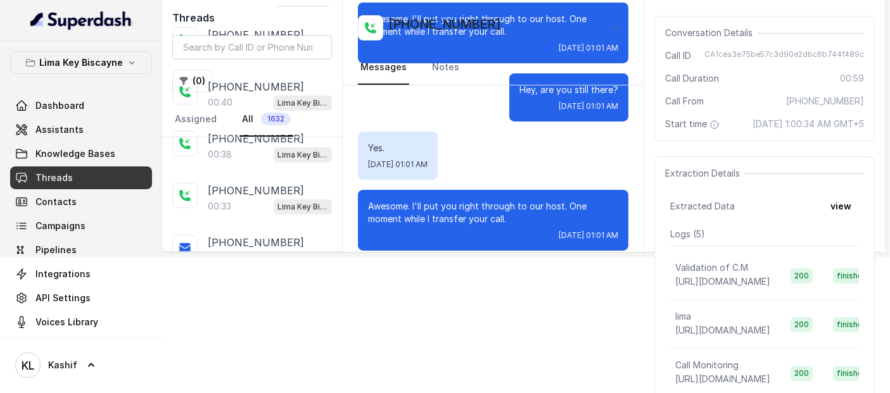
scroll to position [5367, 0]
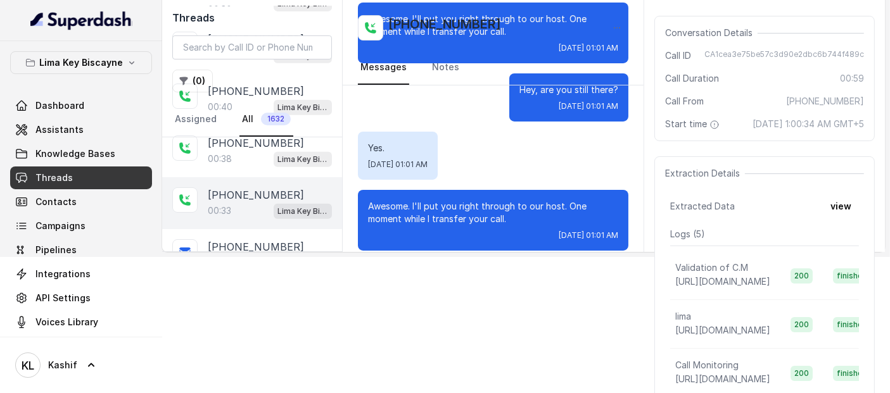
click at [237, 203] on div "00:33 Lima Key Biscayne / EN" at bounding box center [270, 211] width 124 height 16
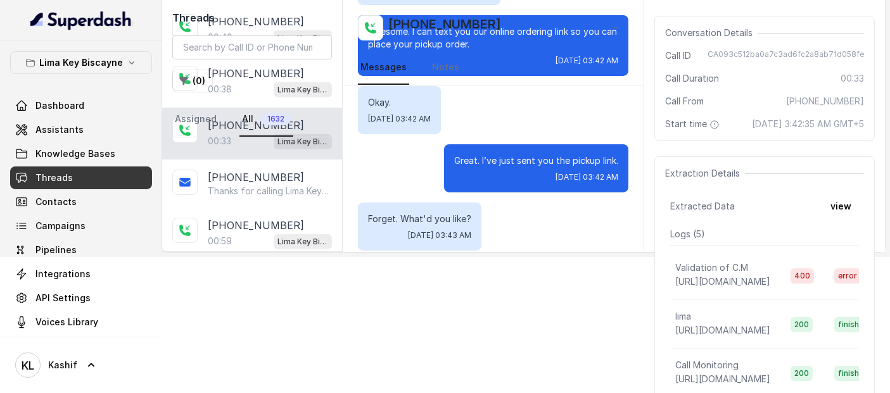
scroll to position [5439, 0]
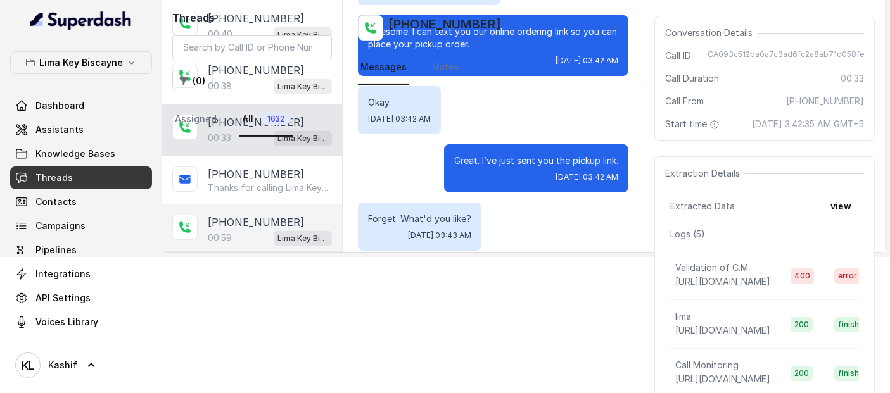
click at [237, 230] on div "00:59 Lima Key Biscayne / EN" at bounding box center [270, 238] width 124 height 16
